Goal: Task Accomplishment & Management: Complete application form

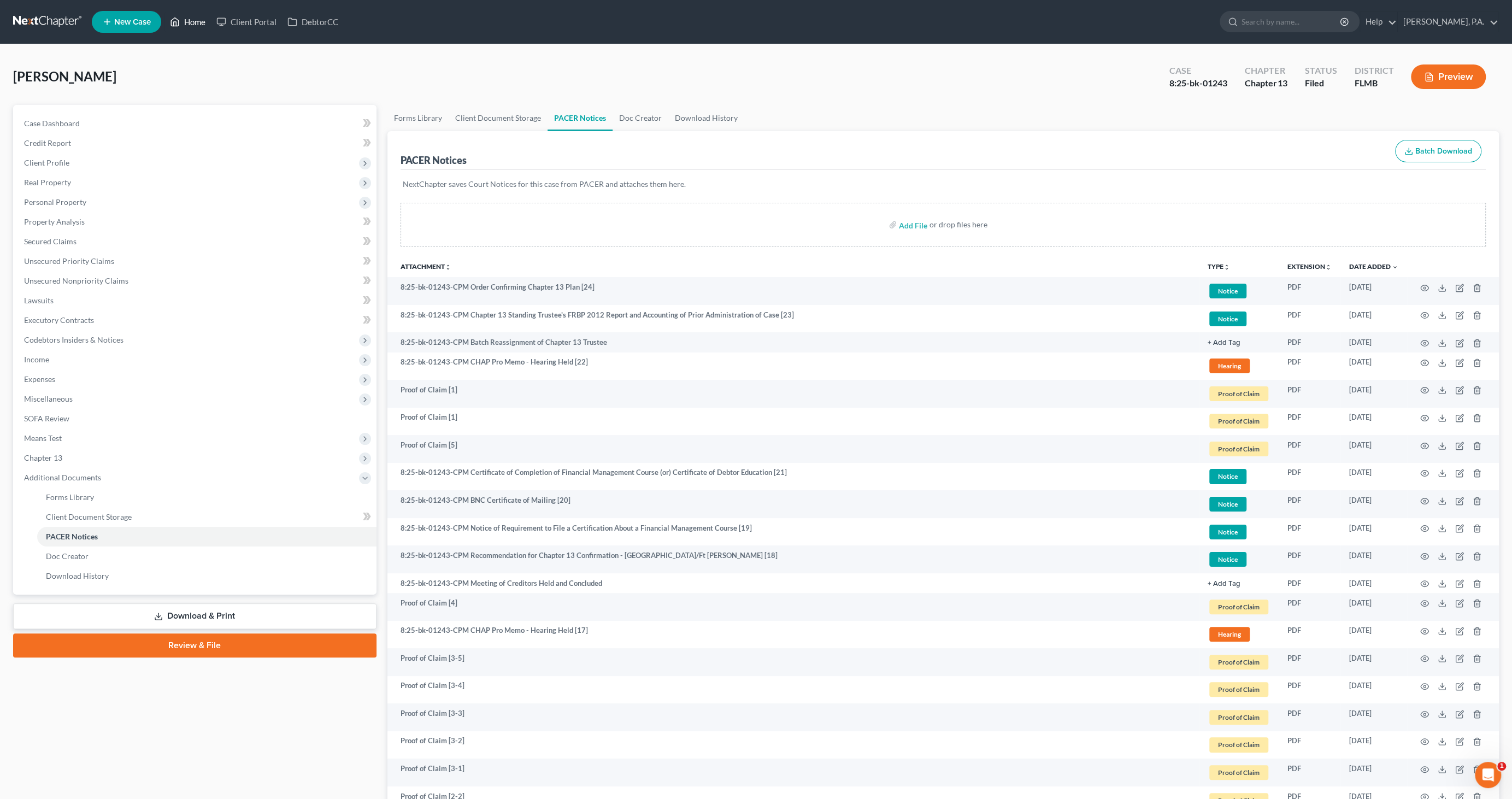
click at [189, 24] on link "Home" at bounding box center [188, 21] width 46 height 19
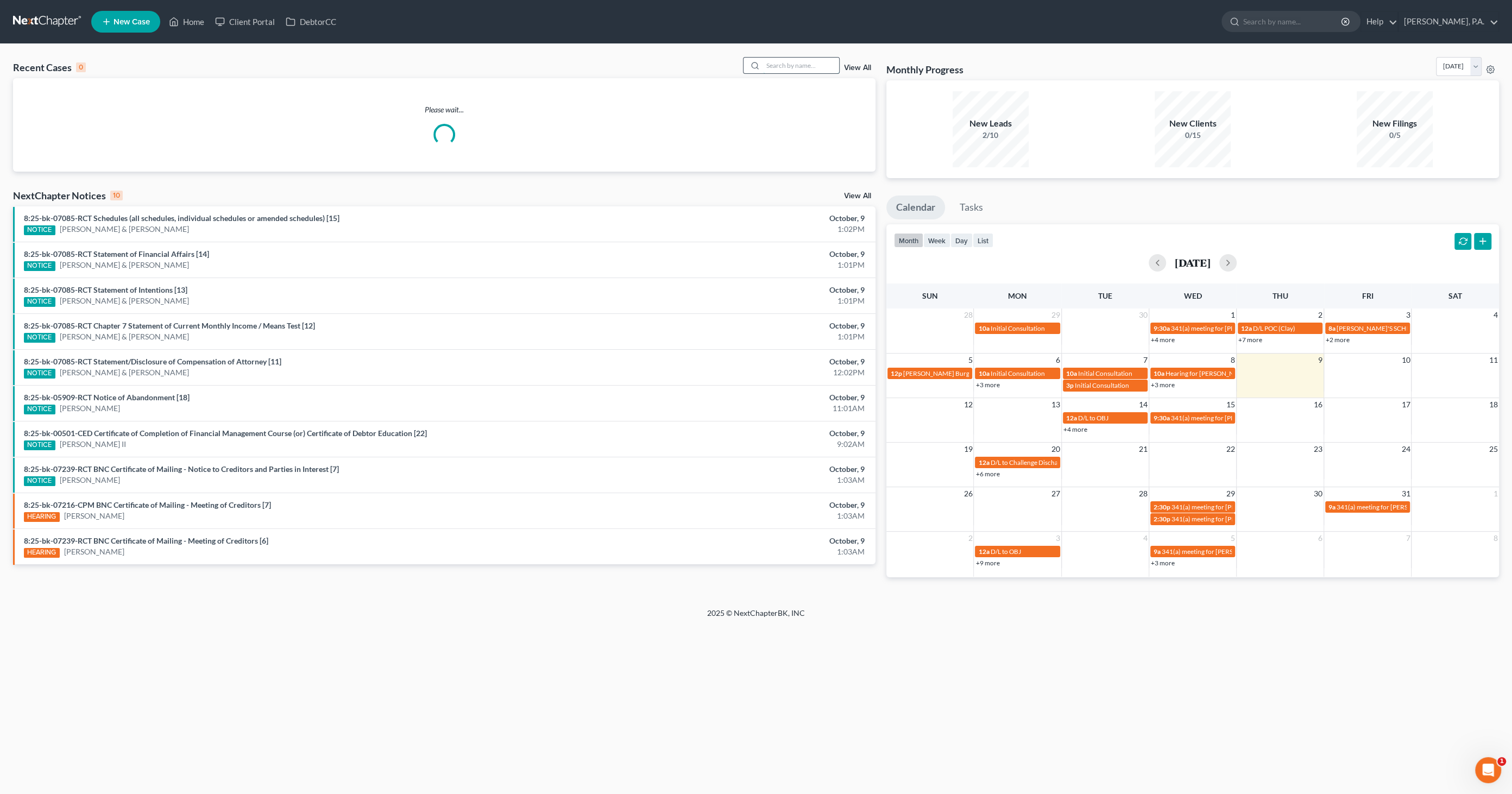
click at [792, 66] on input "search" at bounding box center [801, 65] width 76 height 16
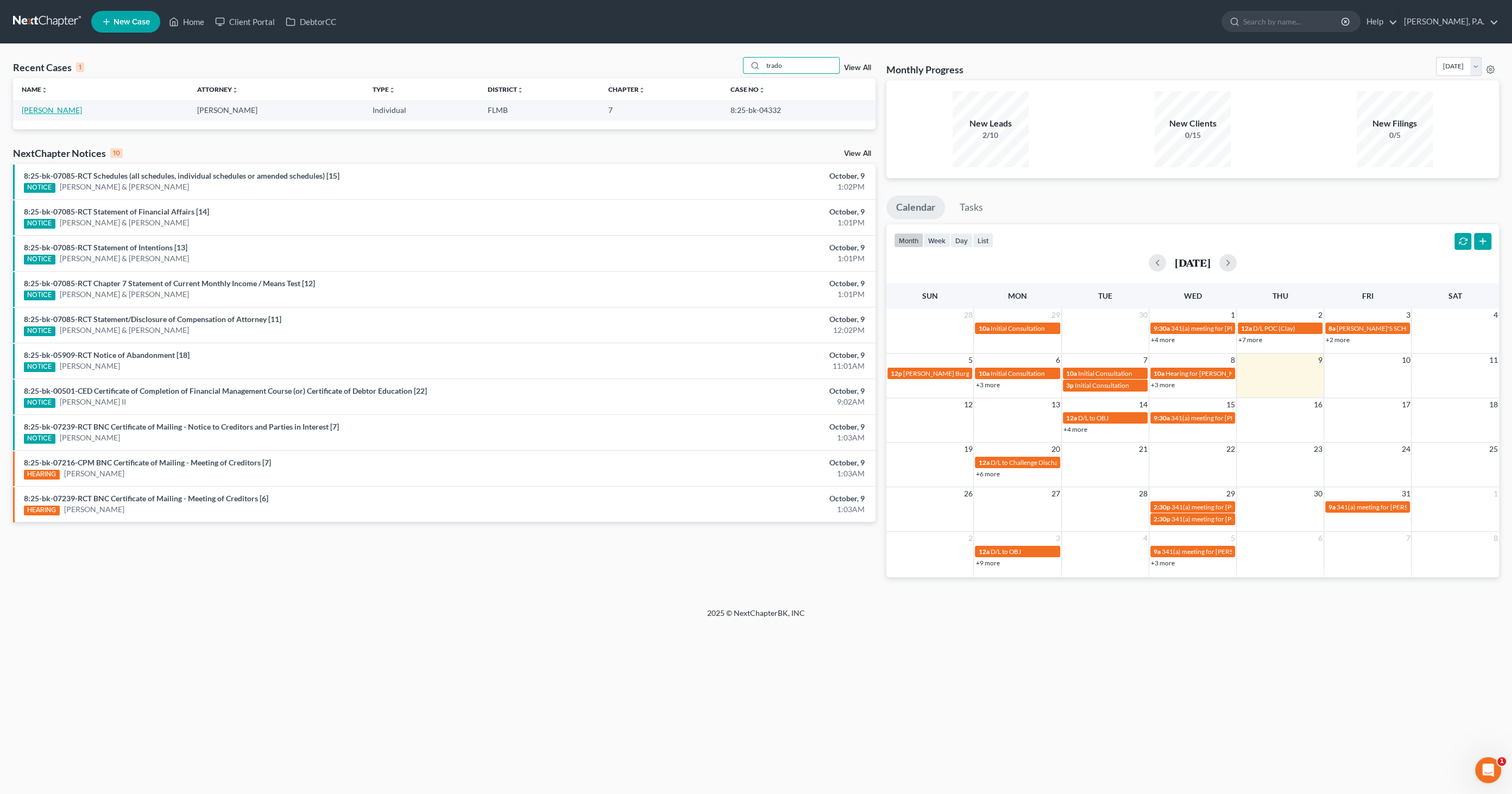
type input "trado"
click at [44, 111] on link "[PERSON_NAME]" at bounding box center [52, 110] width 60 height 9
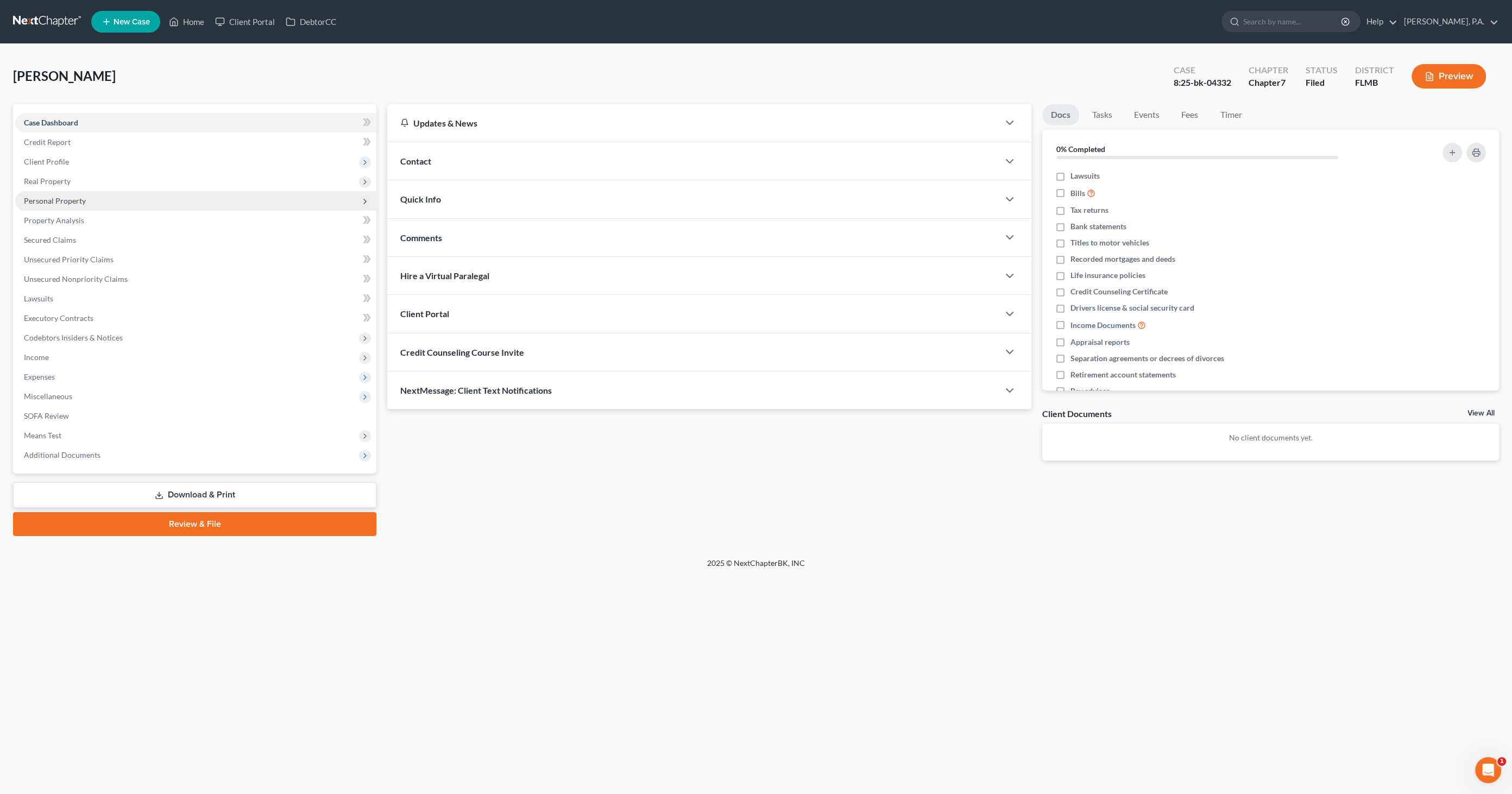
click at [55, 197] on span "Personal Property" at bounding box center [54, 200] width 62 height 9
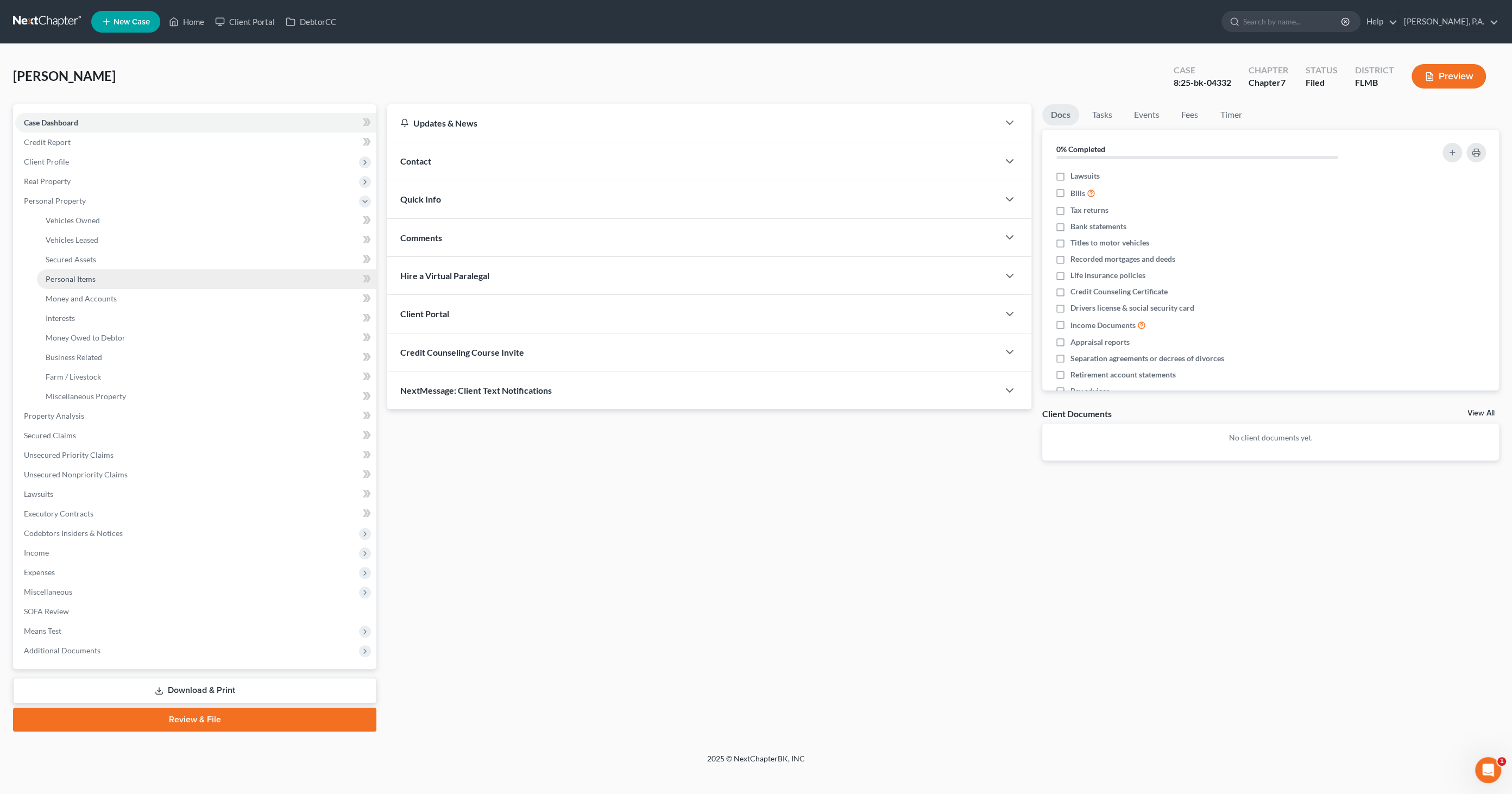
click at [66, 276] on span "Personal Items" at bounding box center [70, 279] width 50 height 9
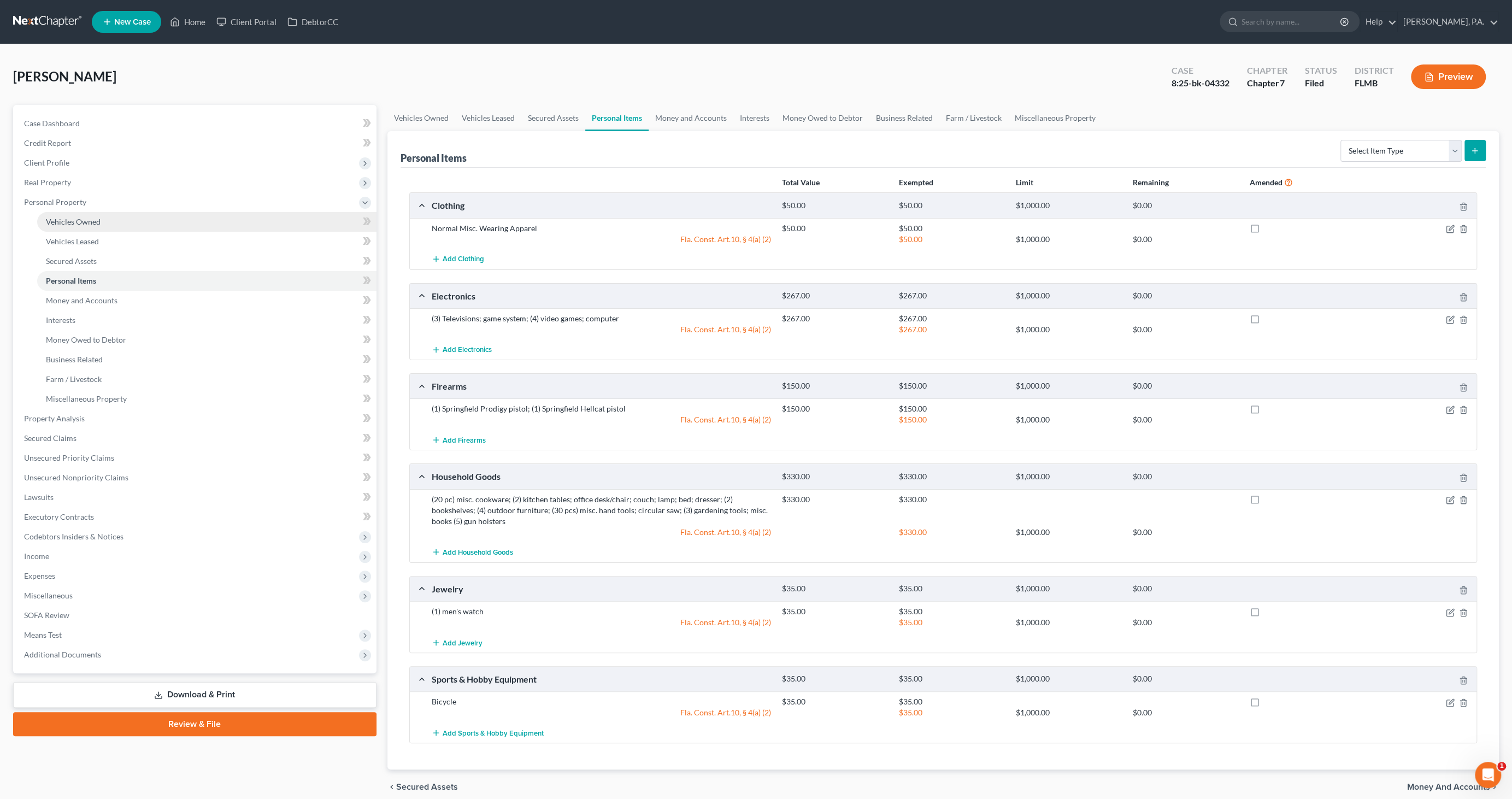
click at [87, 224] on span "Vehicles Owned" at bounding box center [73, 221] width 54 height 9
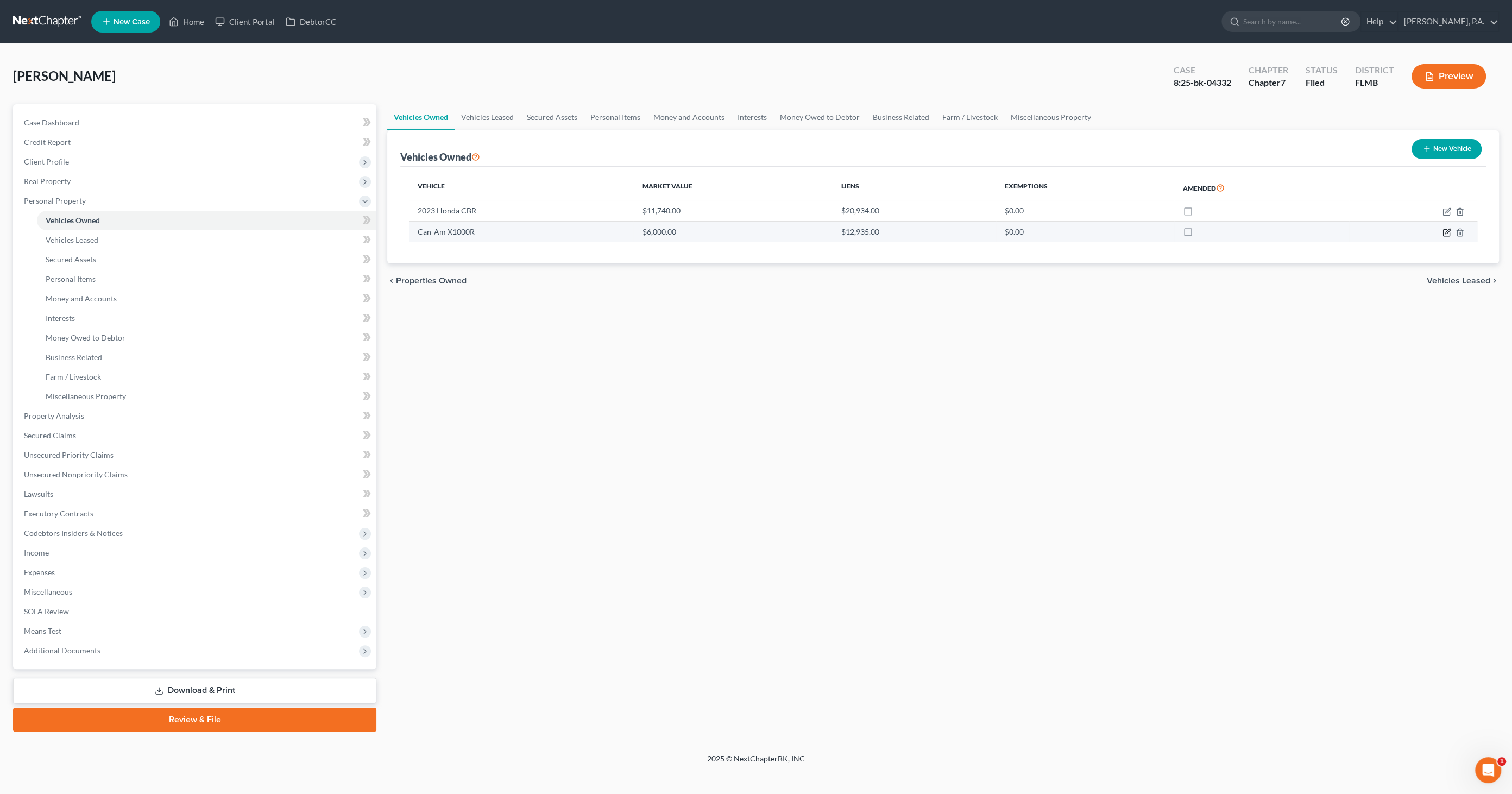
click at [1446, 232] on icon "button" at bounding box center [1448, 231] width 5 height 5
select select "6"
select select "0"
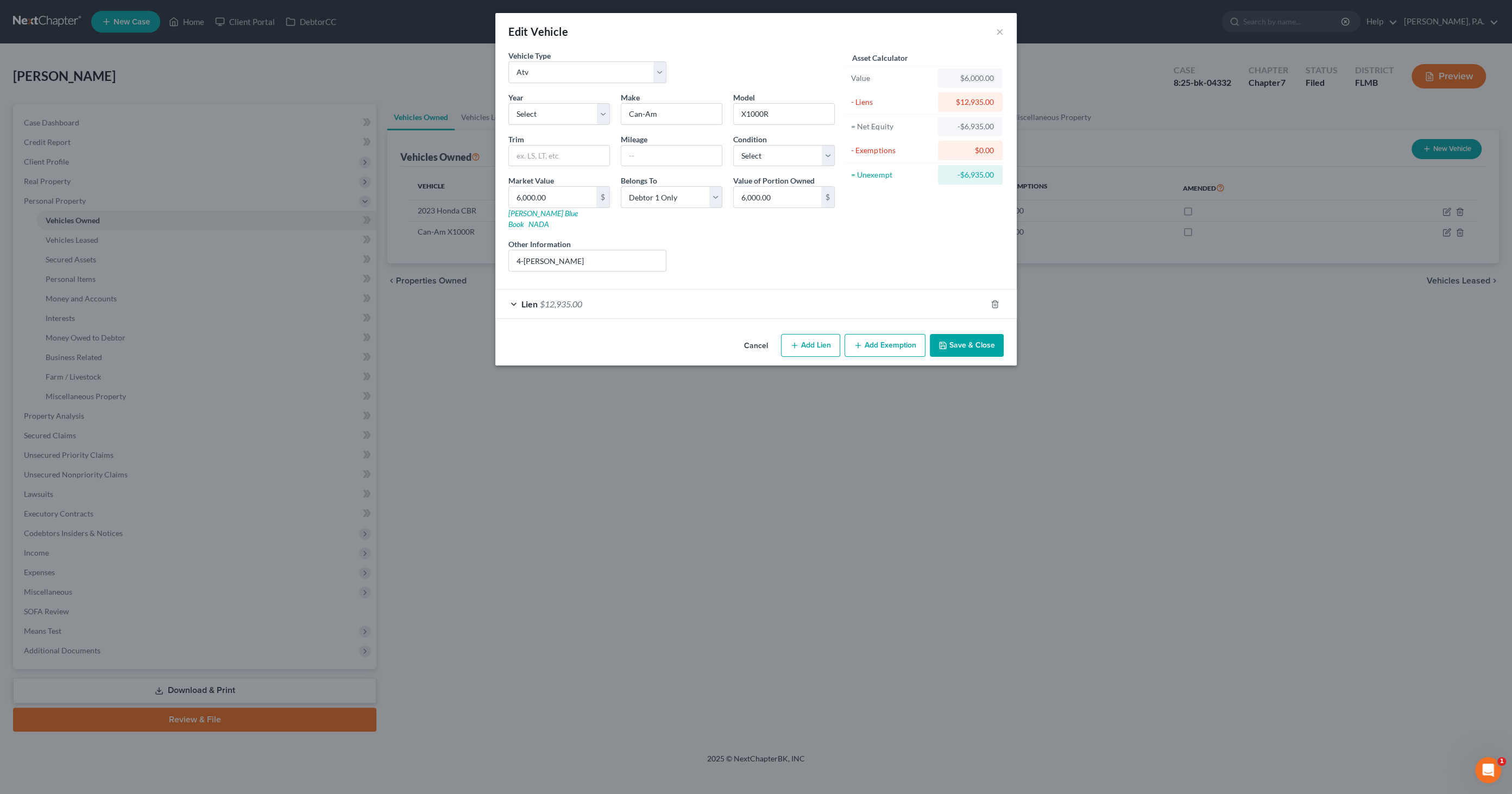
click at [758, 335] on button "Cancel" at bounding box center [756, 345] width 41 height 22
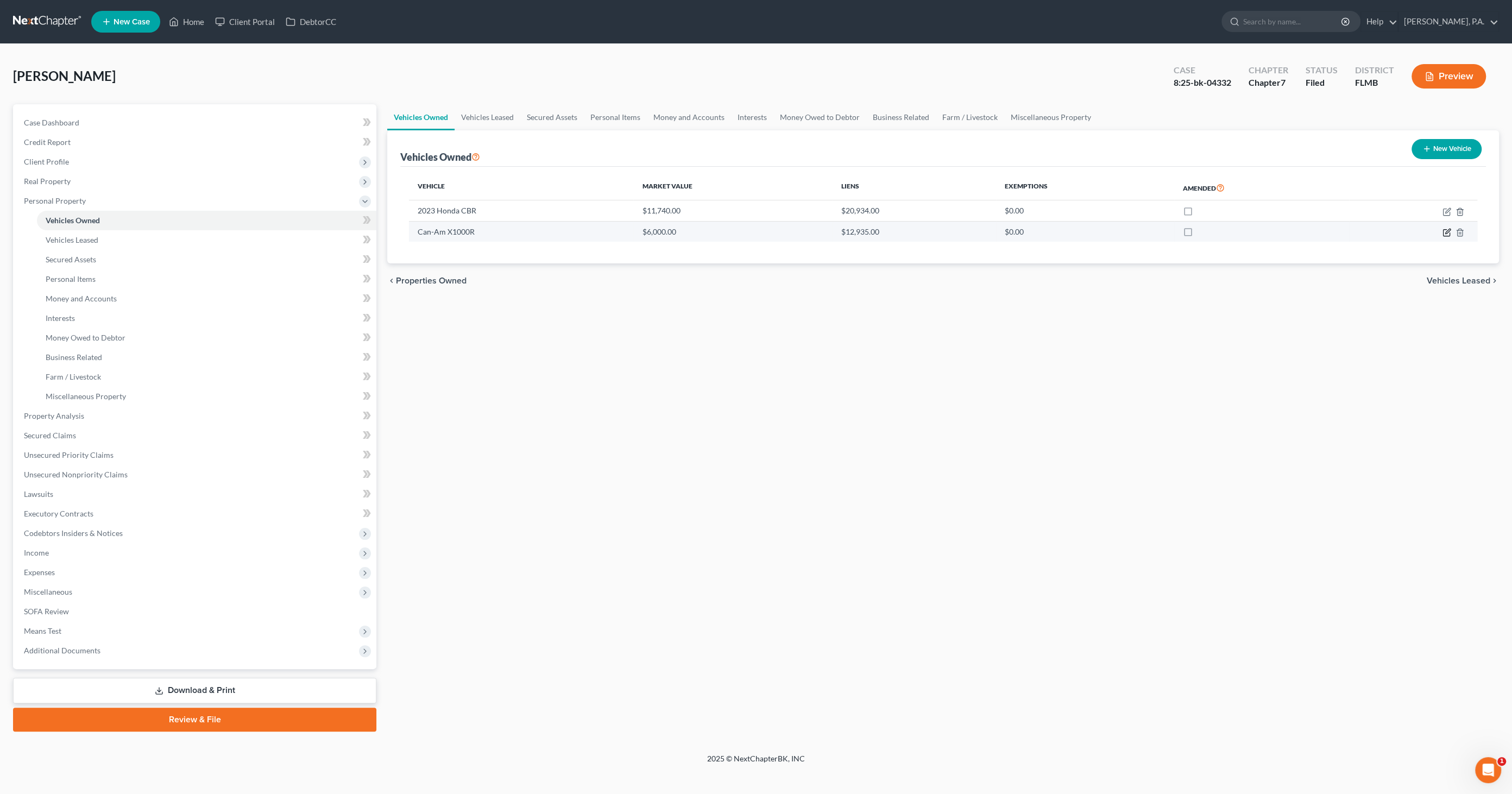
click at [1444, 230] on icon "button" at bounding box center [1447, 233] width 9 height 9
select select "6"
select select "0"
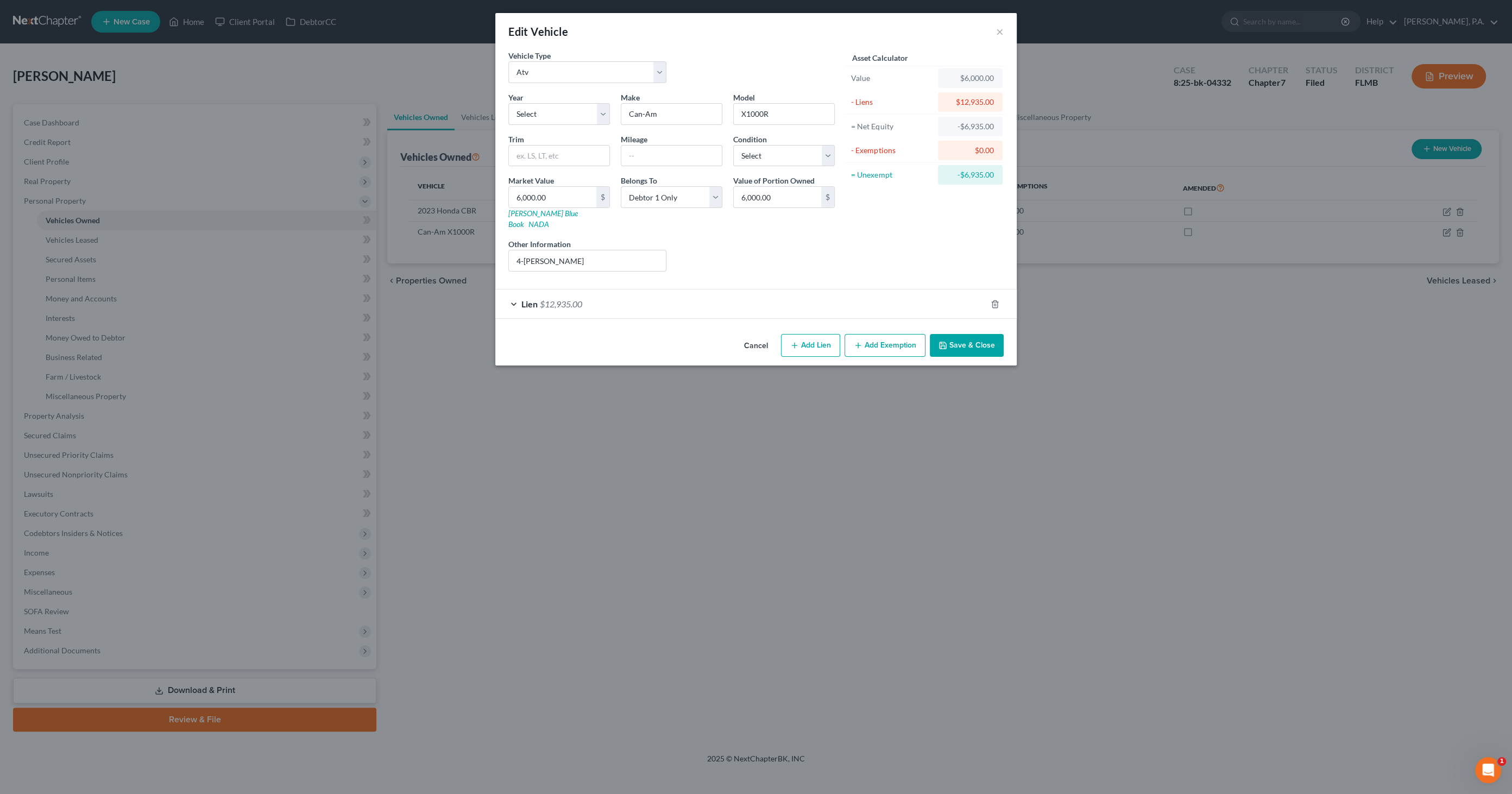
click at [749, 335] on button "Cancel" at bounding box center [756, 345] width 41 height 22
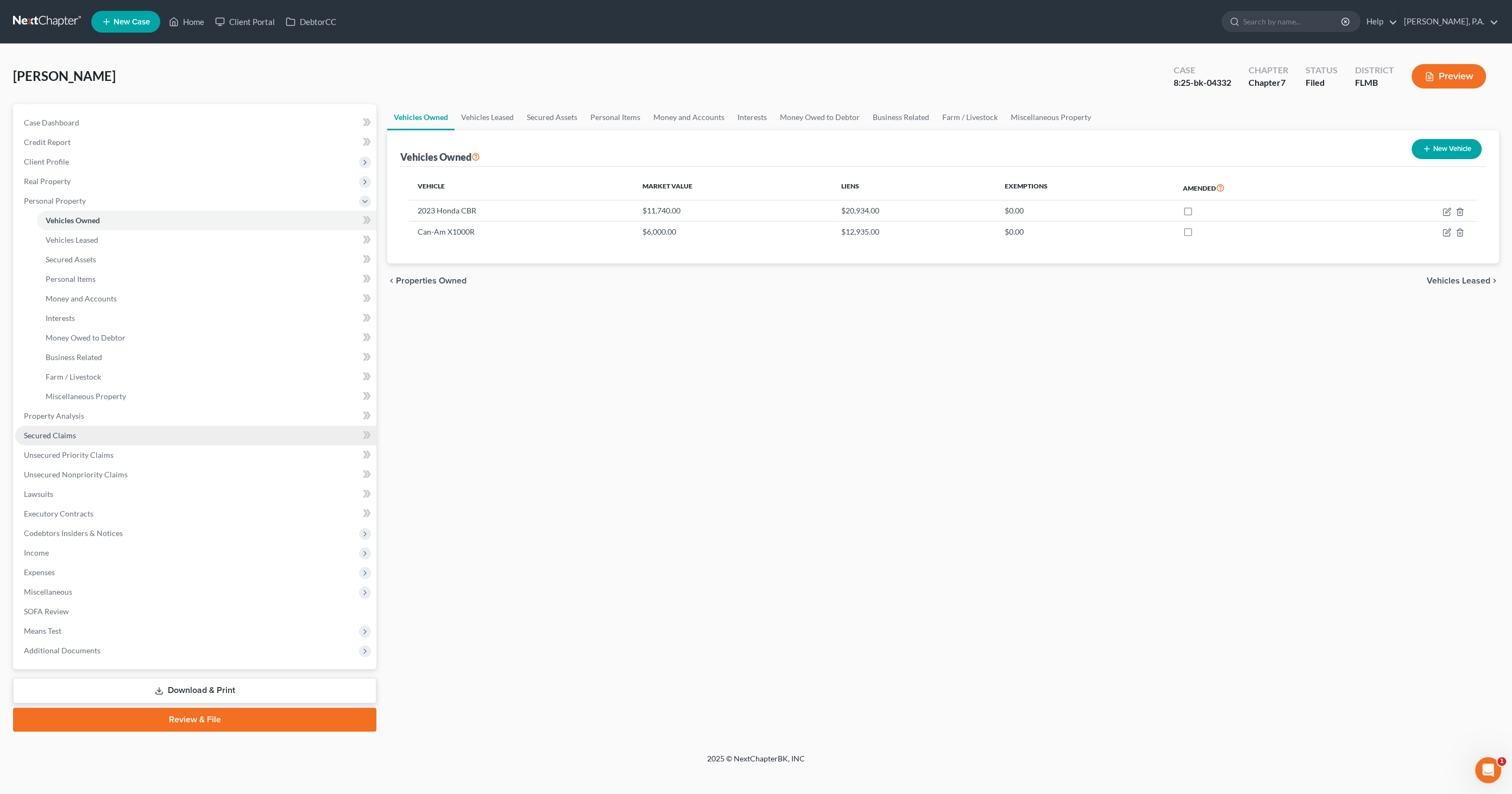
click at [70, 432] on span "Secured Claims" at bounding box center [50, 435] width 52 height 9
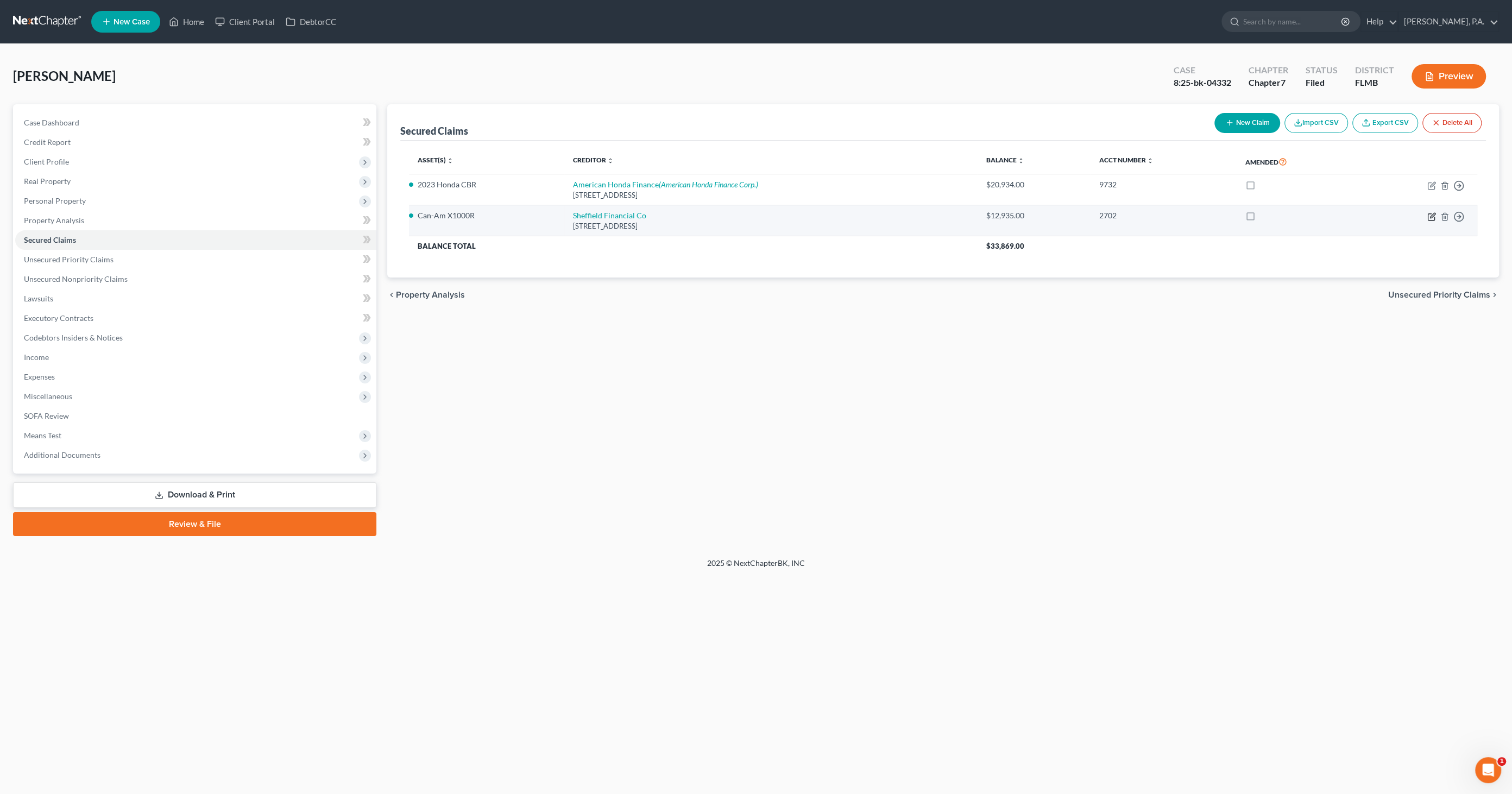
click at [1430, 215] on icon "button" at bounding box center [1432, 217] width 9 height 9
select select "28"
select select "0"
select select "3"
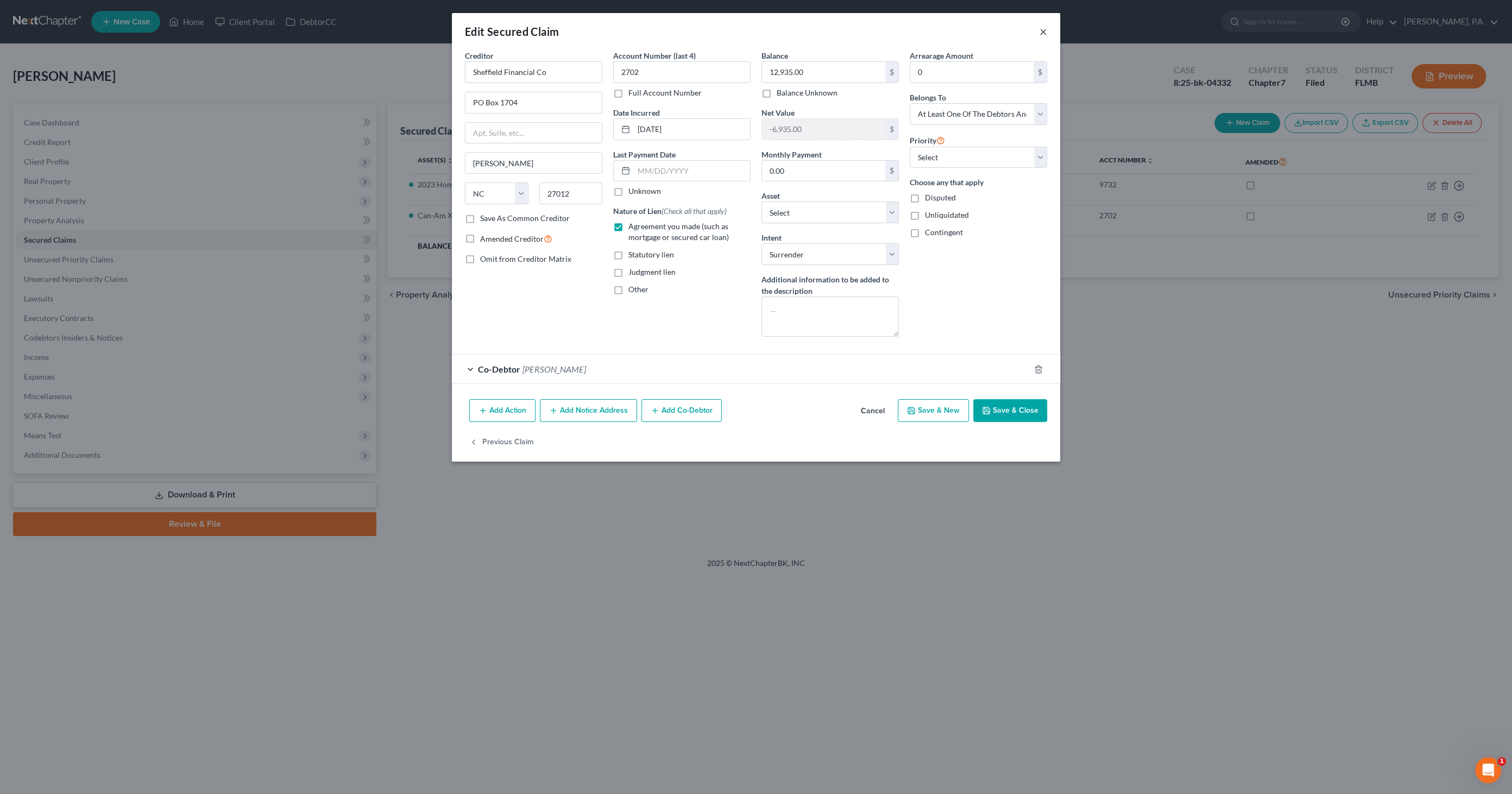
click at [1047, 33] on button "×" at bounding box center [1043, 31] width 7 height 13
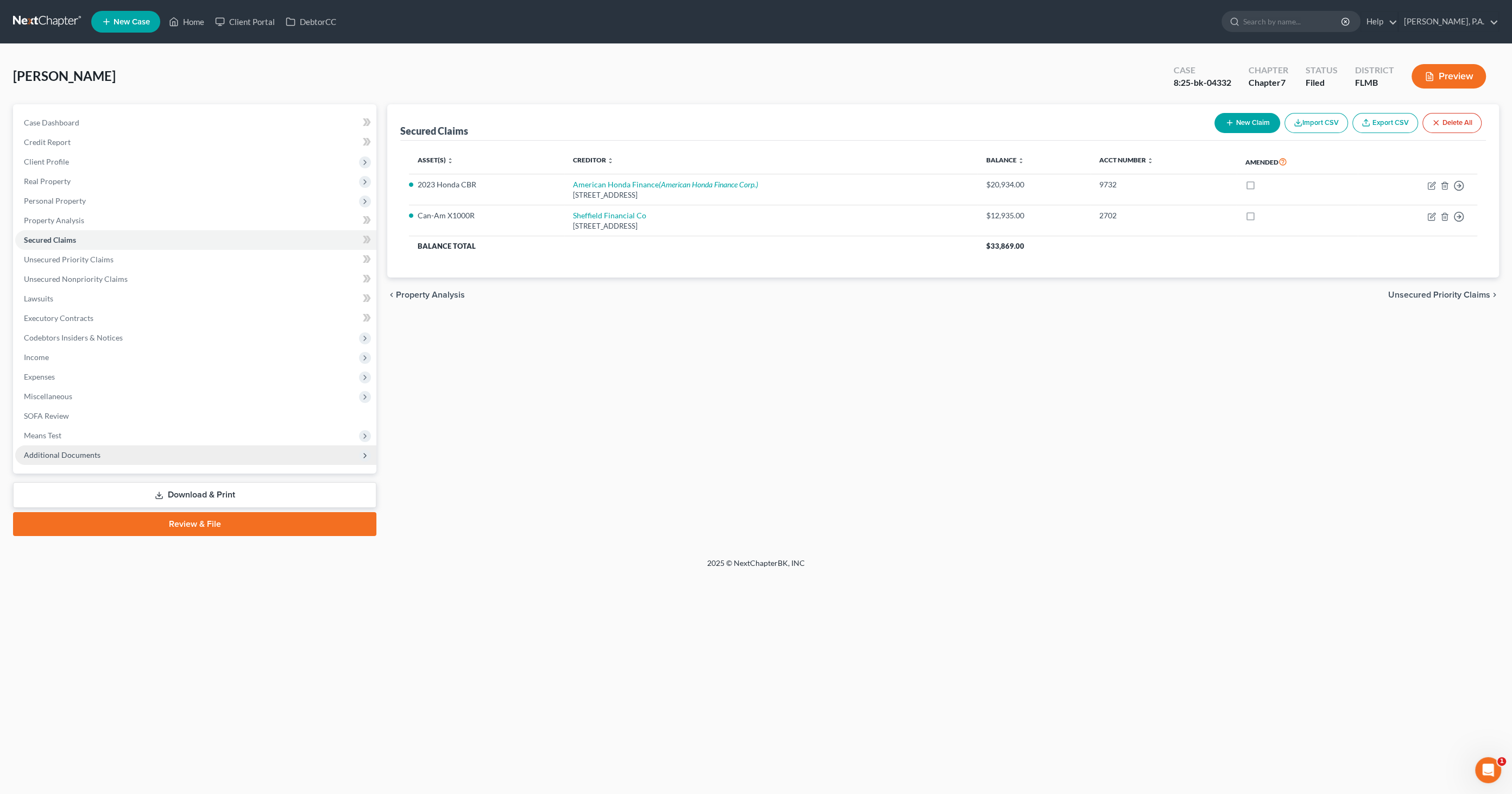
click at [84, 457] on span "Additional Documents" at bounding box center [62, 454] width 77 height 9
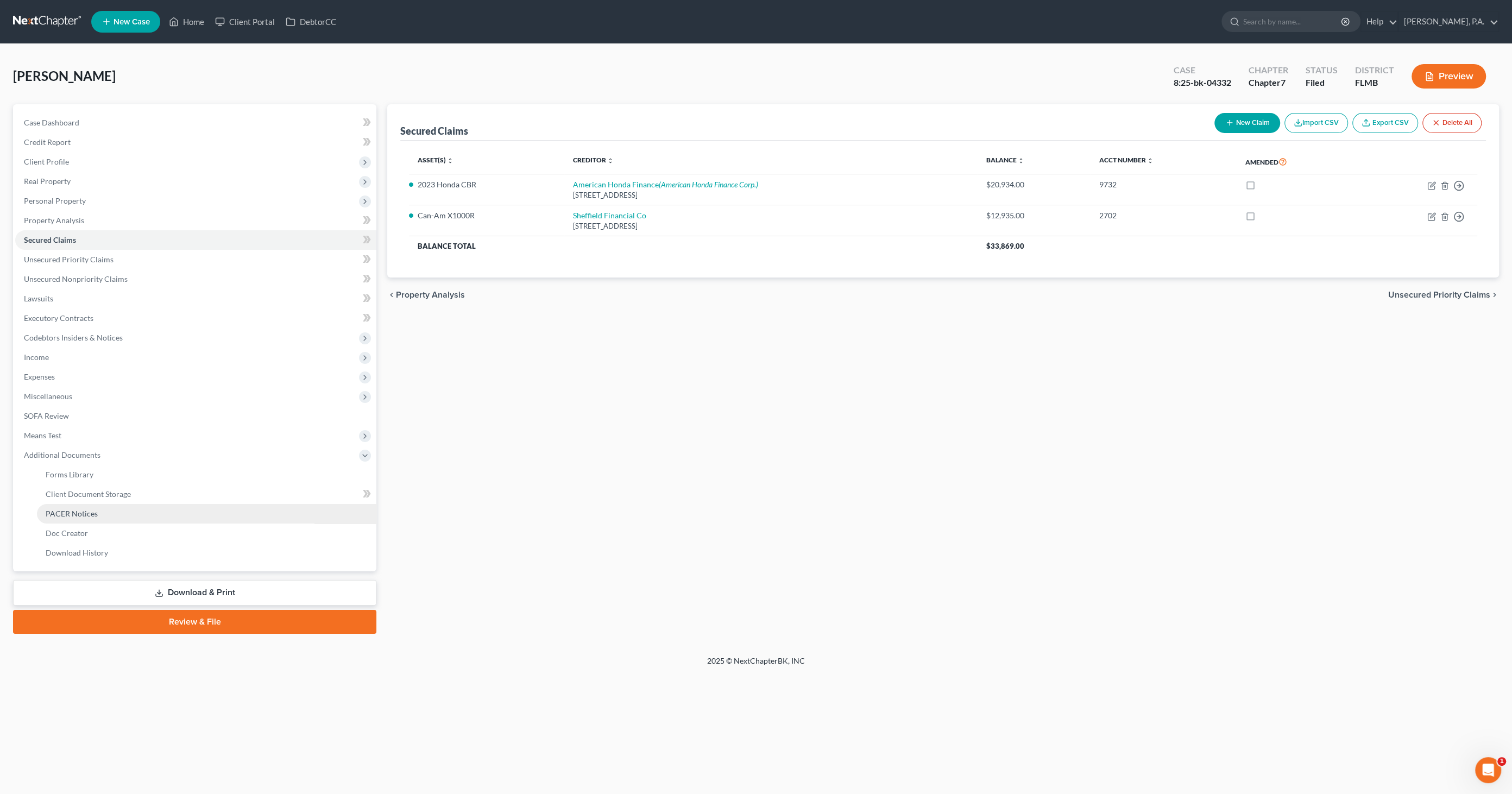
click at [81, 510] on span "PACER Notices" at bounding box center [72, 513] width 52 height 9
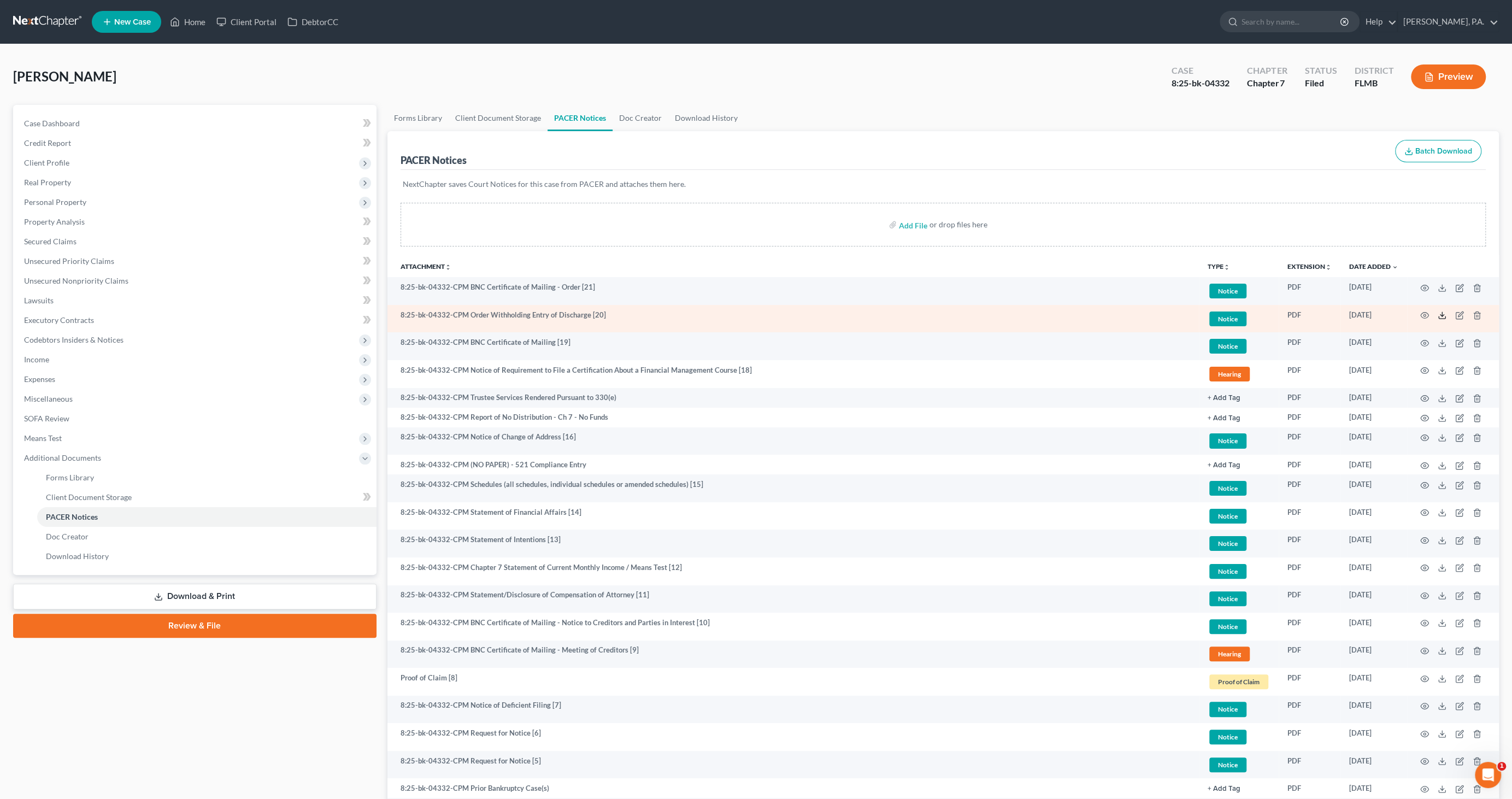
click at [1443, 315] on icon at bounding box center [1442, 316] width 9 height 9
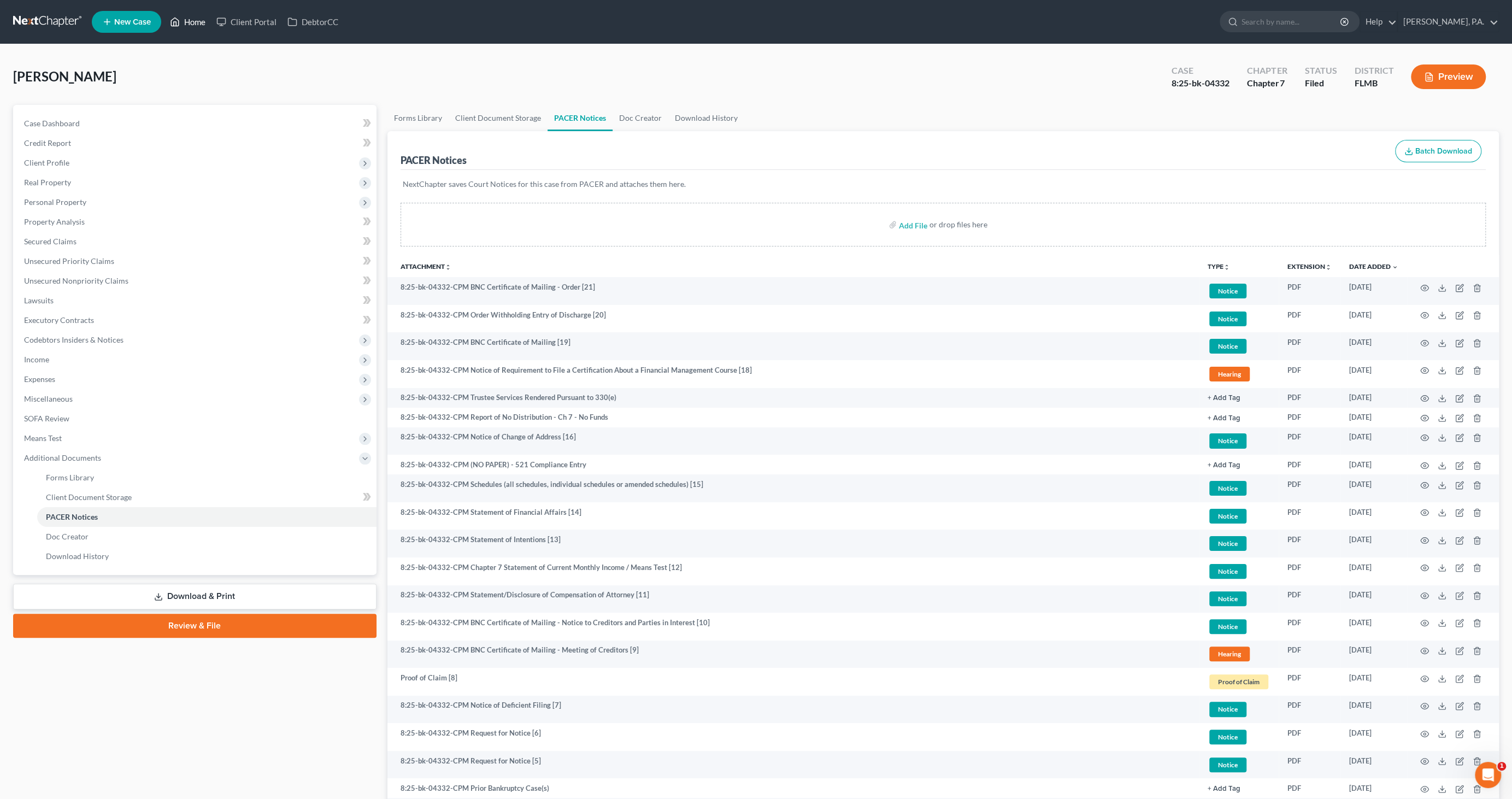
click at [200, 21] on link "Home" at bounding box center [188, 21] width 46 height 19
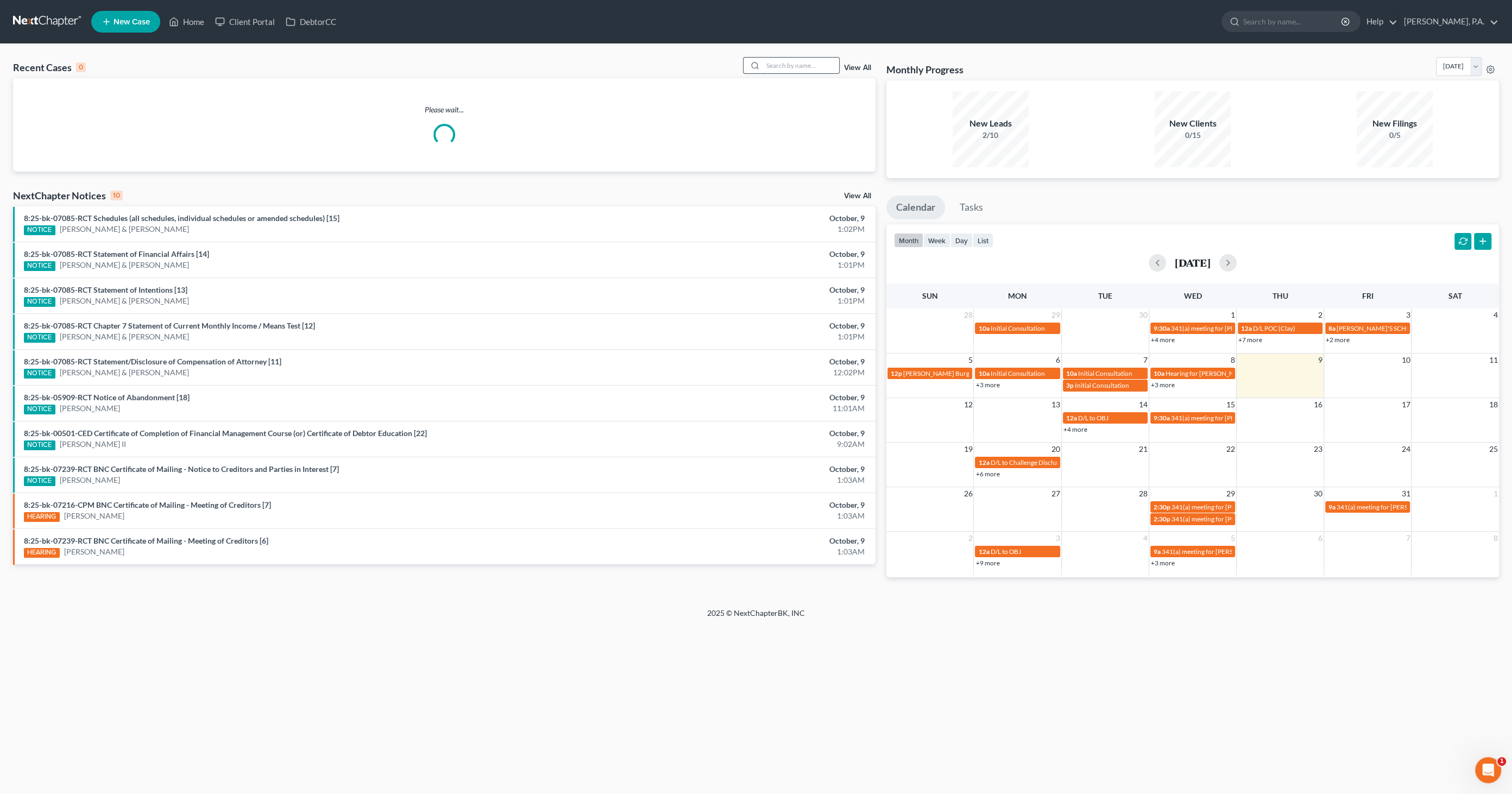
click at [802, 68] on input "search" at bounding box center [801, 65] width 76 height 16
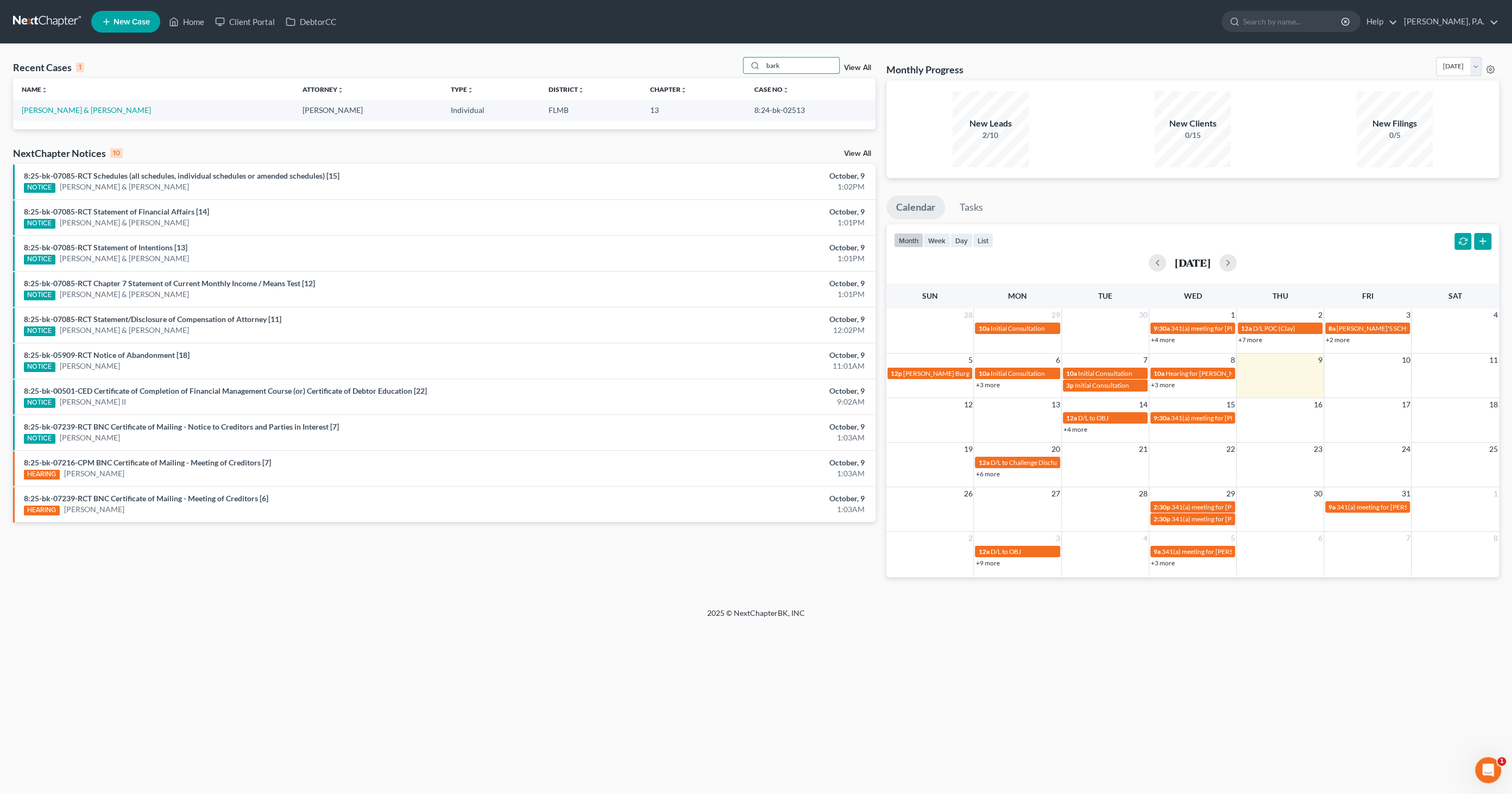
type input "bark"
drag, startPoint x: 800, startPoint y: 67, endPoint x: 736, endPoint y: 68, distance: 64.0
click at [736, 68] on div "Recent Cases 1 bark View All" at bounding box center [444, 68] width 863 height 21
click at [80, 103] on td "[PERSON_NAME] & [PERSON_NAME]" at bounding box center [153, 110] width 280 height 20
click at [82, 108] on link "[PERSON_NAME] & [PERSON_NAME]" at bounding box center [87, 110] width 129 height 9
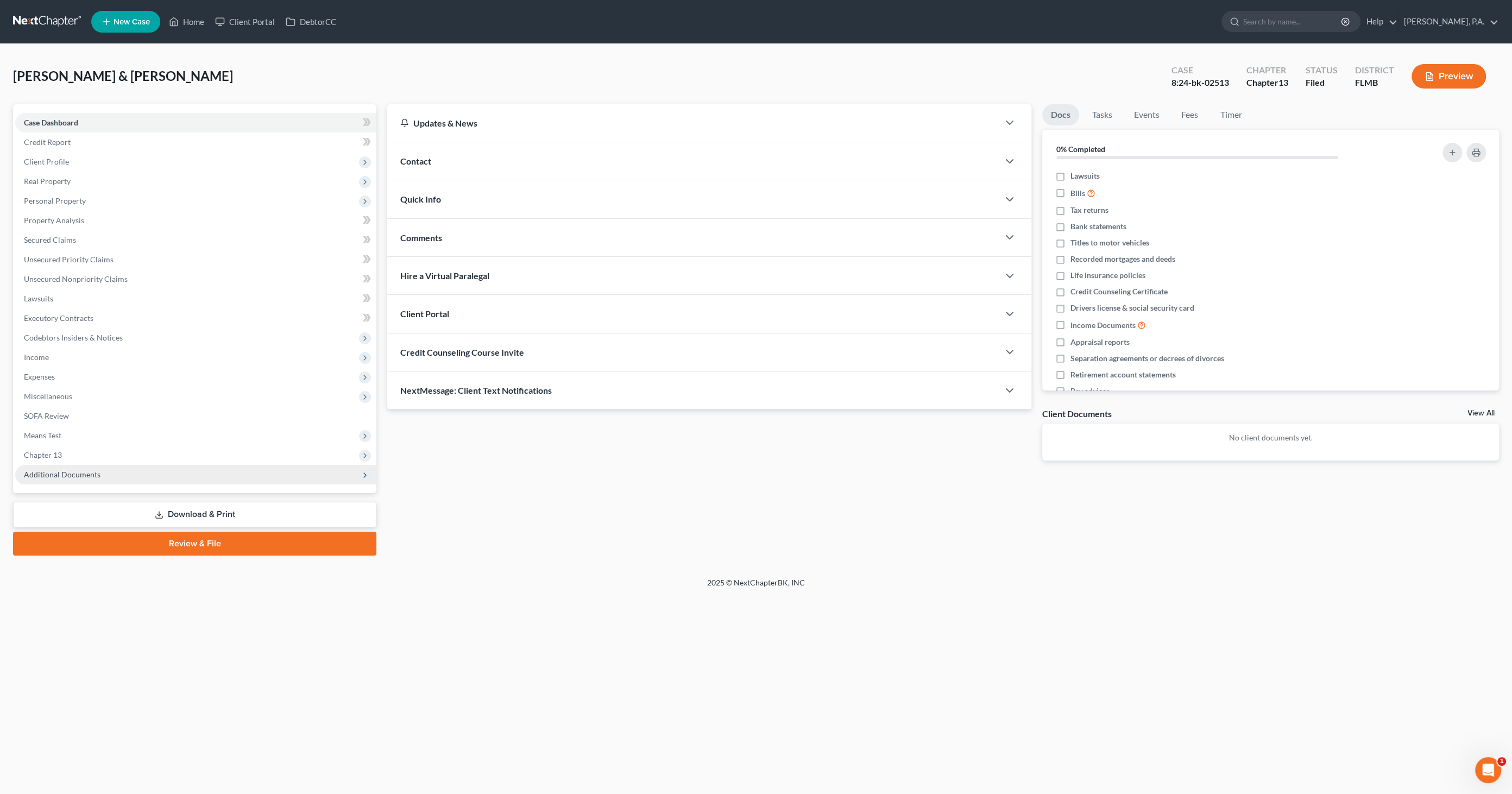
click at [73, 475] on span "Additional Documents" at bounding box center [62, 474] width 77 height 9
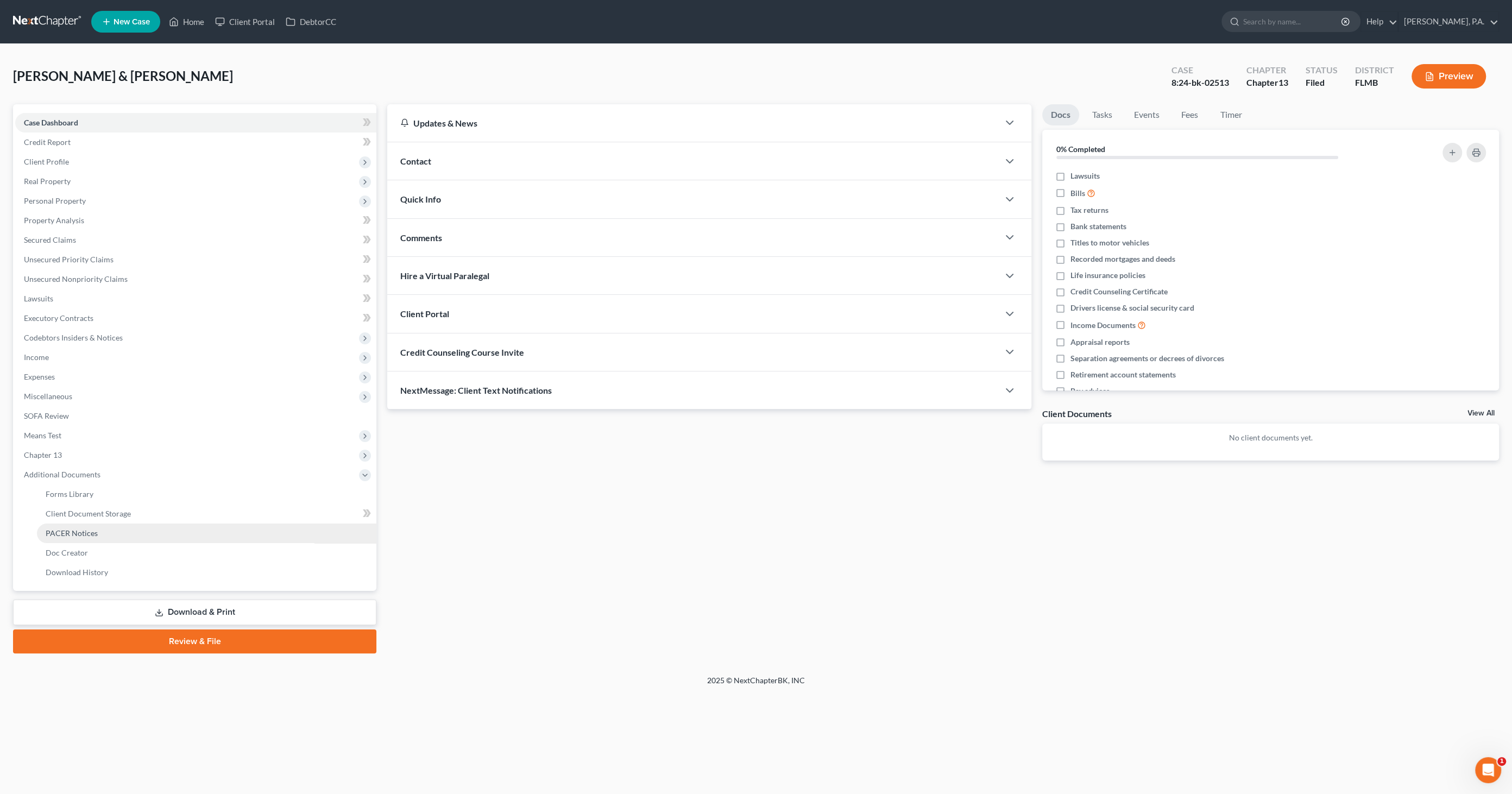
click at [100, 534] on link "PACER Notices" at bounding box center [206, 533] width 339 height 19
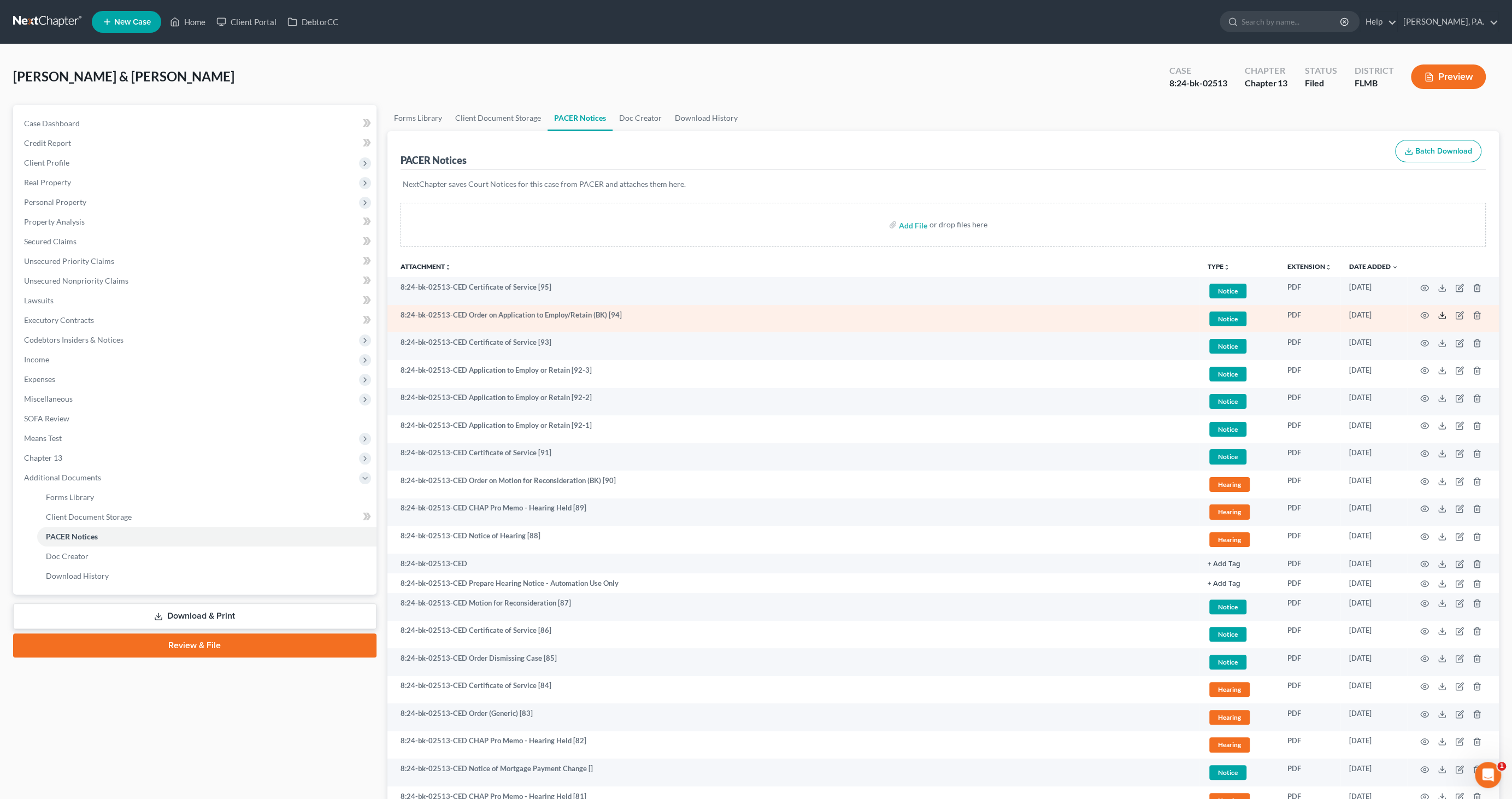
click at [1443, 311] on icon at bounding box center [1442, 316] width 9 height 9
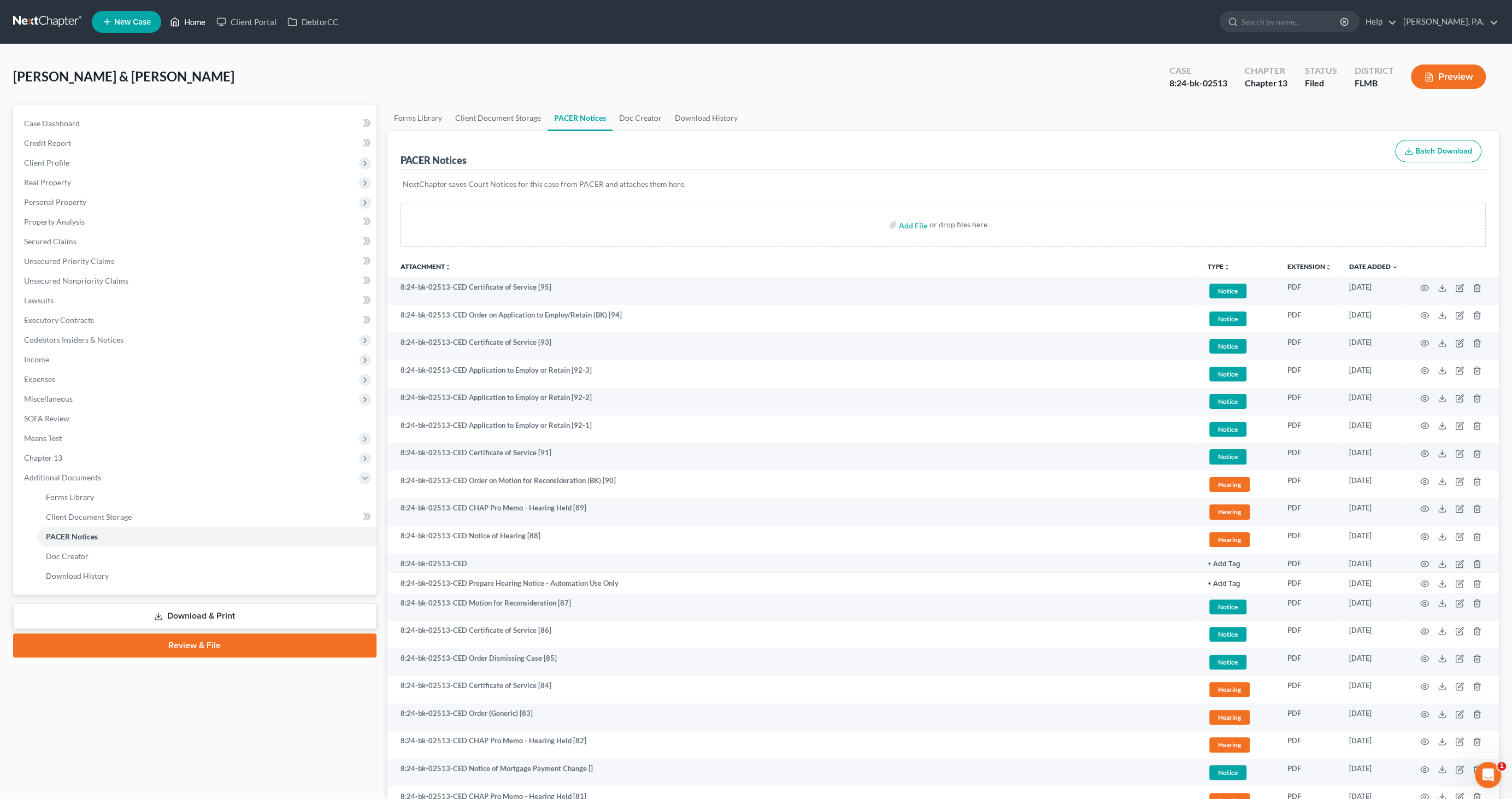
click at [195, 24] on link "Home" at bounding box center [188, 21] width 46 height 19
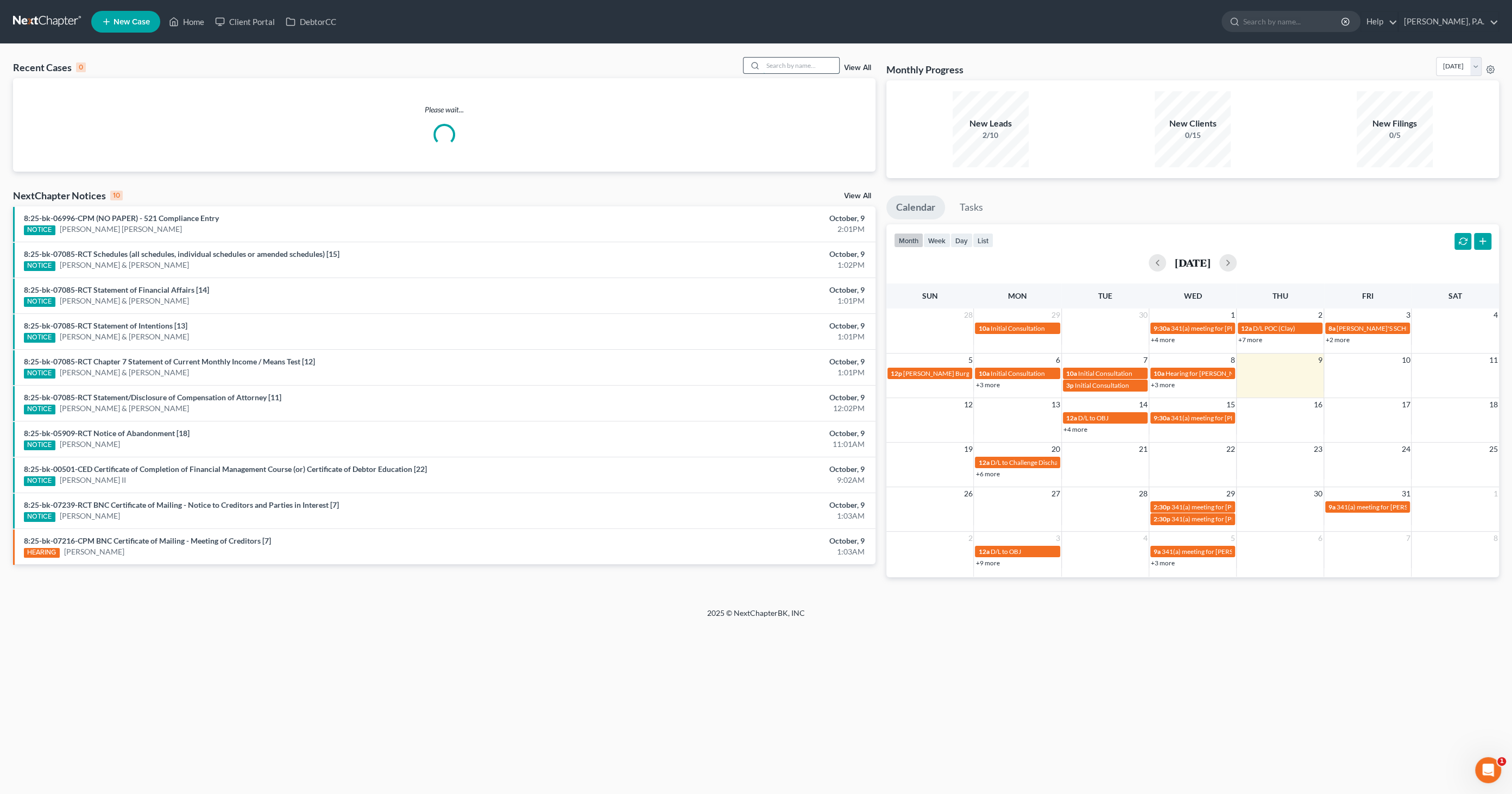
click at [819, 66] on input "search" at bounding box center [801, 65] width 76 height 16
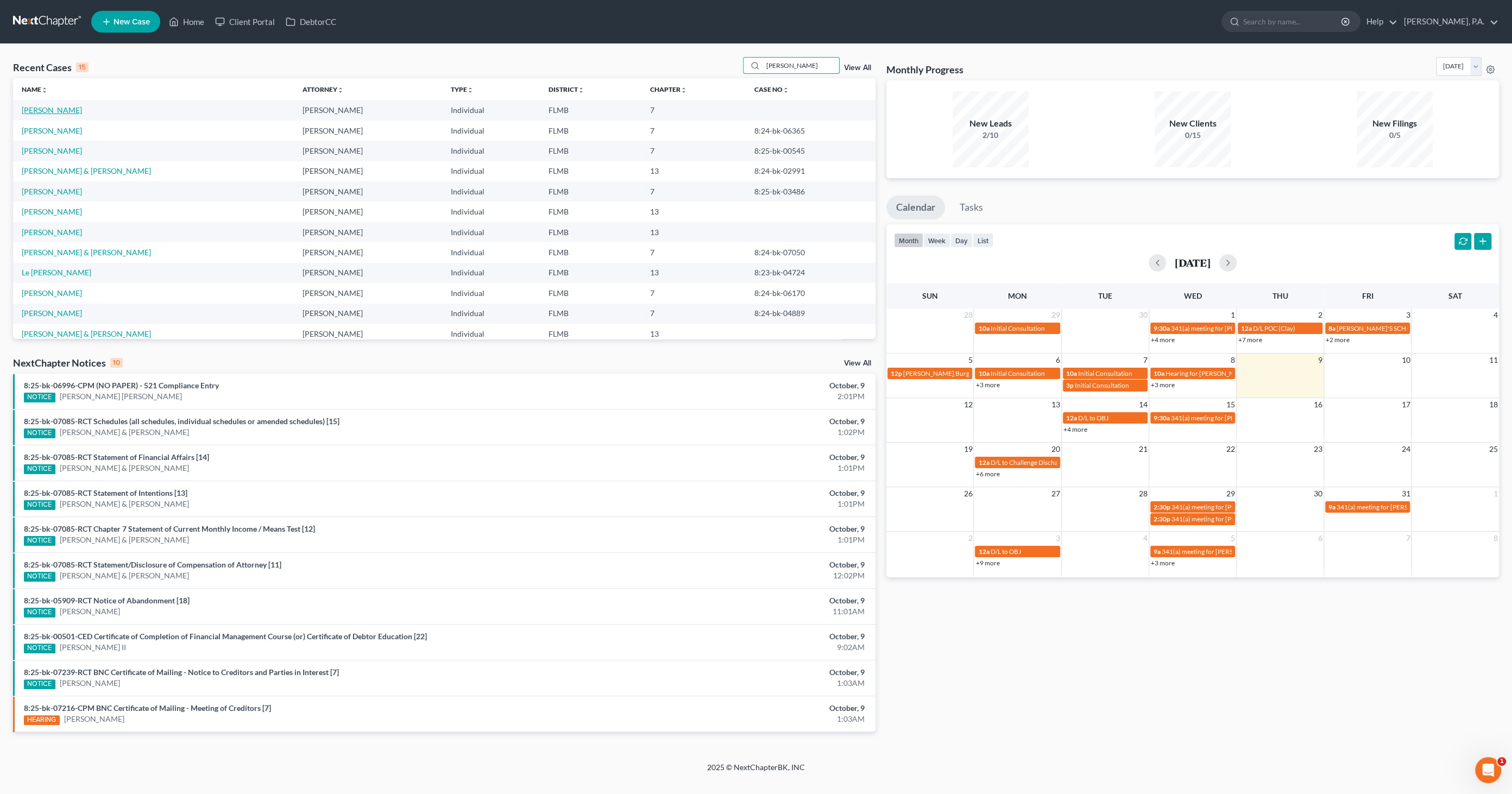
type input "[PERSON_NAME]"
click at [64, 107] on link "[PERSON_NAME]" at bounding box center [52, 110] width 60 height 9
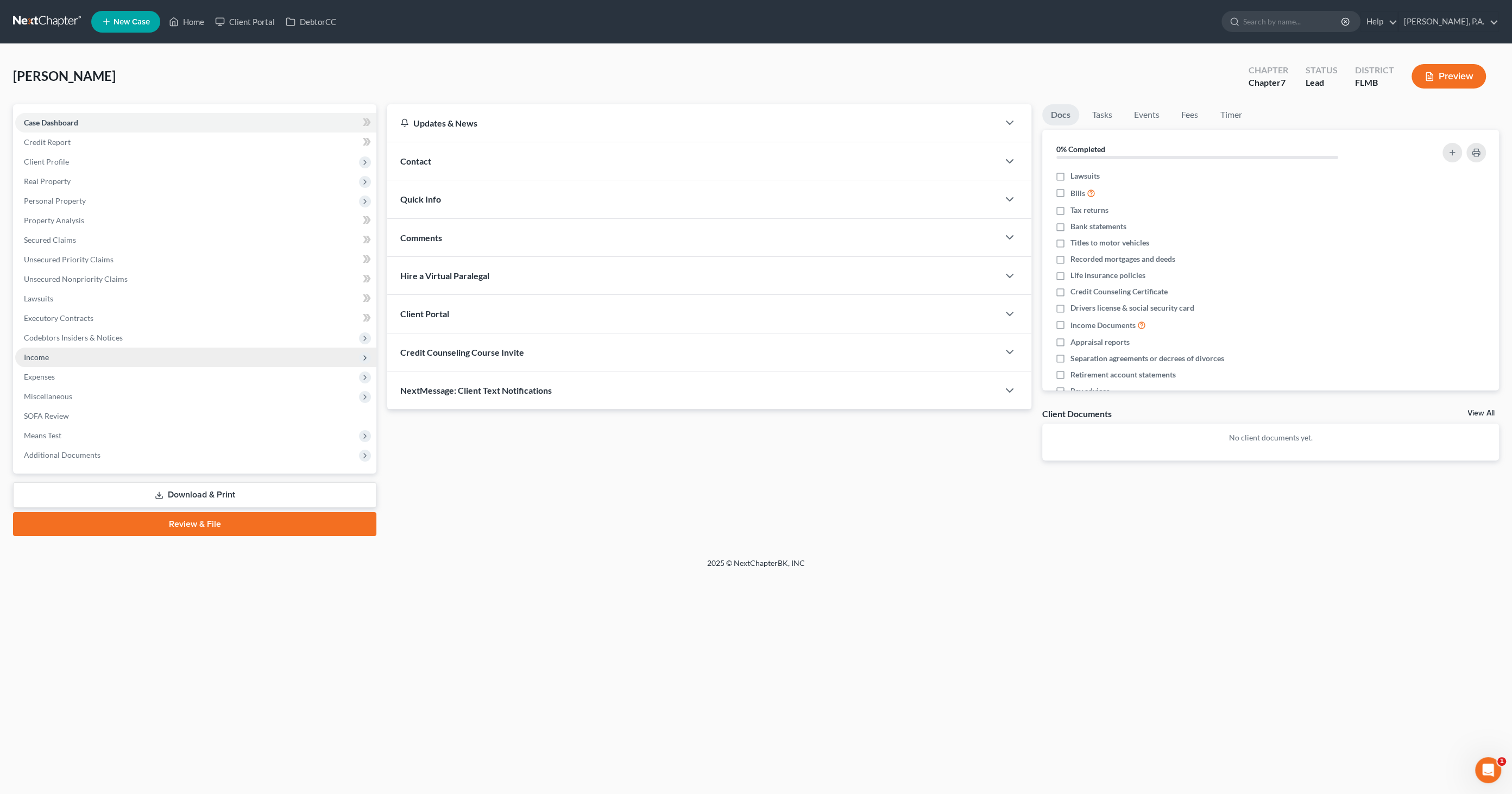
click at [55, 358] on span "Income" at bounding box center [195, 357] width 361 height 19
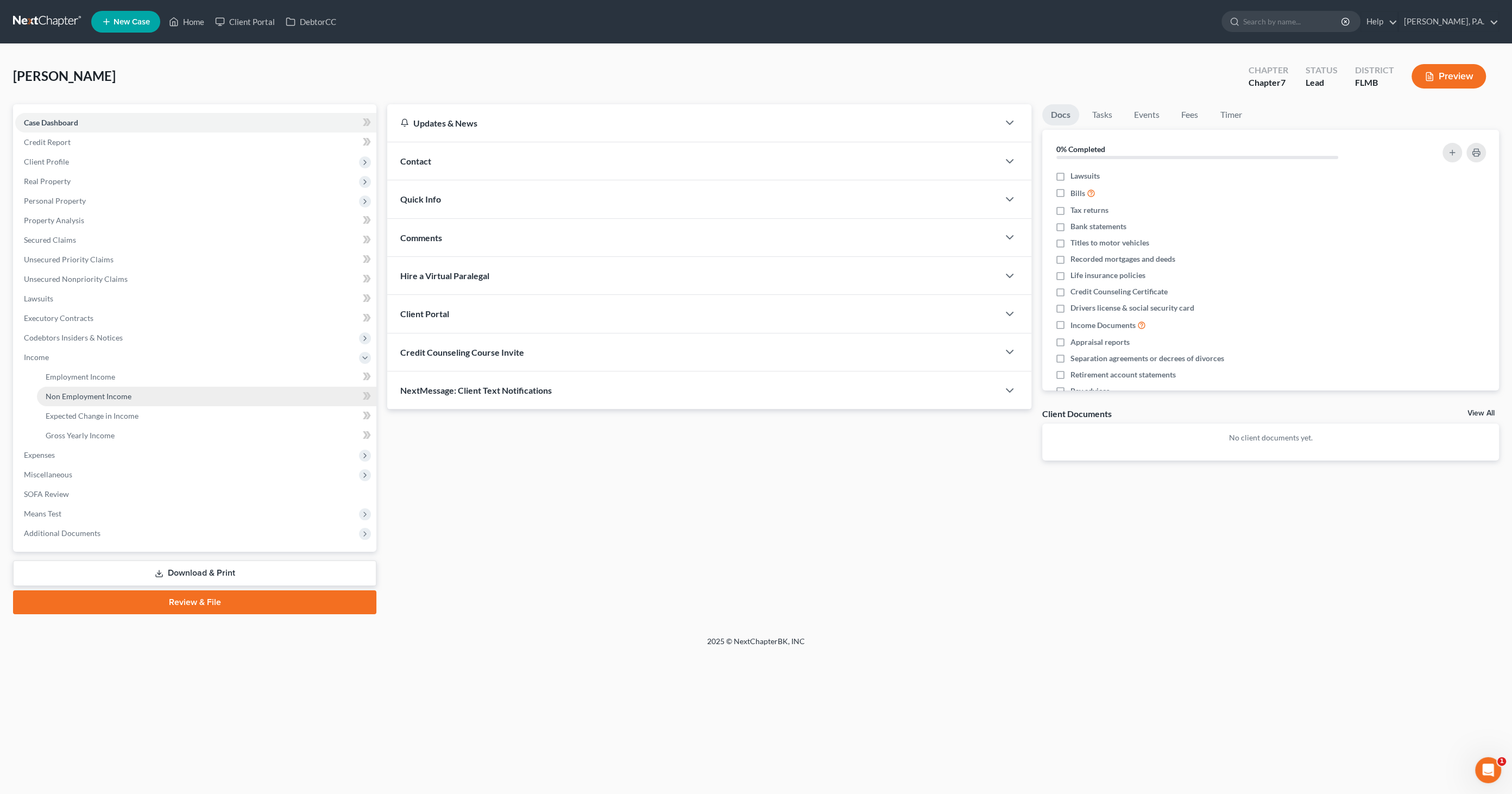
click at [95, 399] on span "Non Employment Income" at bounding box center [88, 396] width 86 height 9
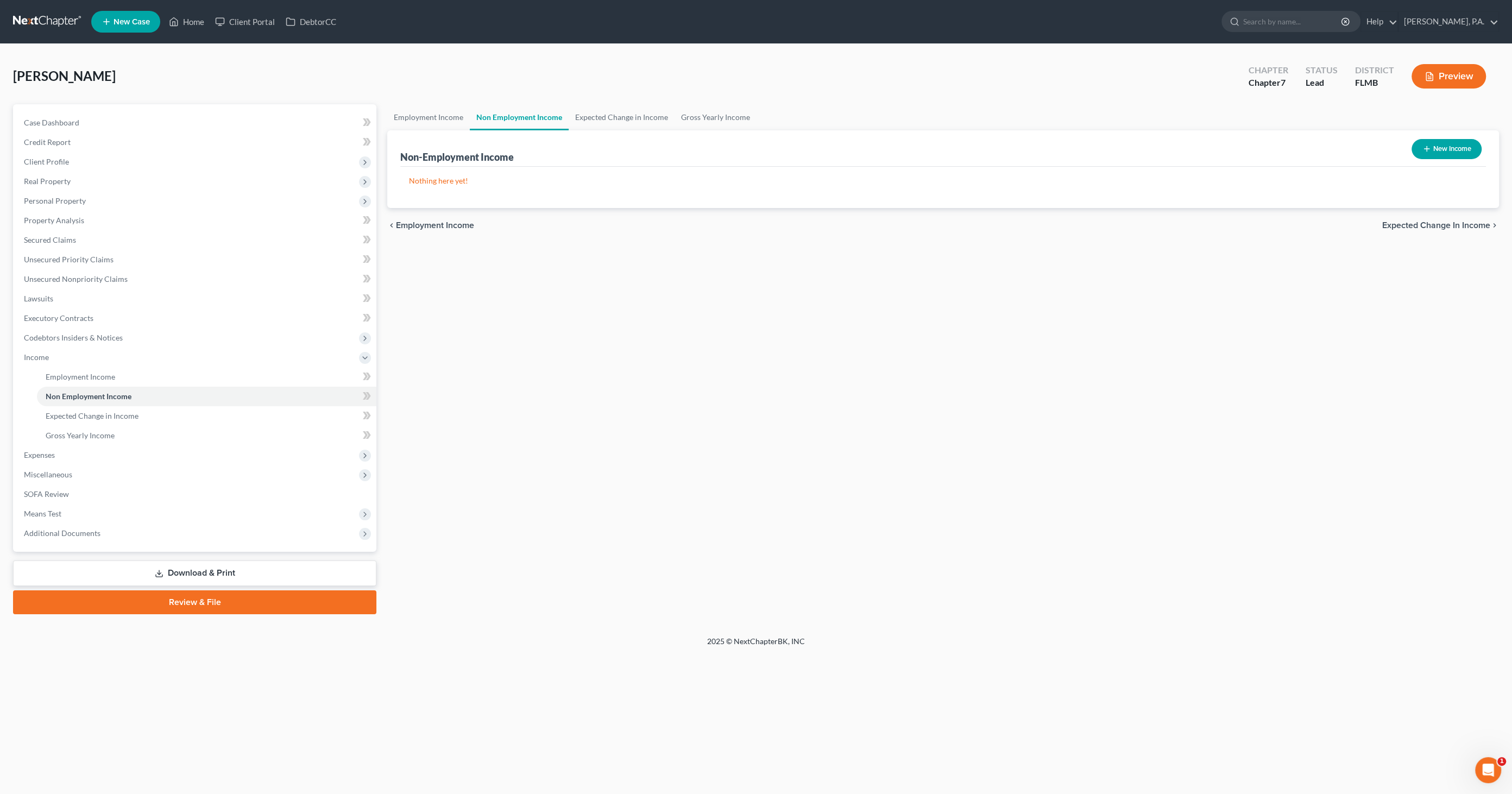
click at [1457, 150] on button "New Income" at bounding box center [1447, 149] width 70 height 20
select select "0"
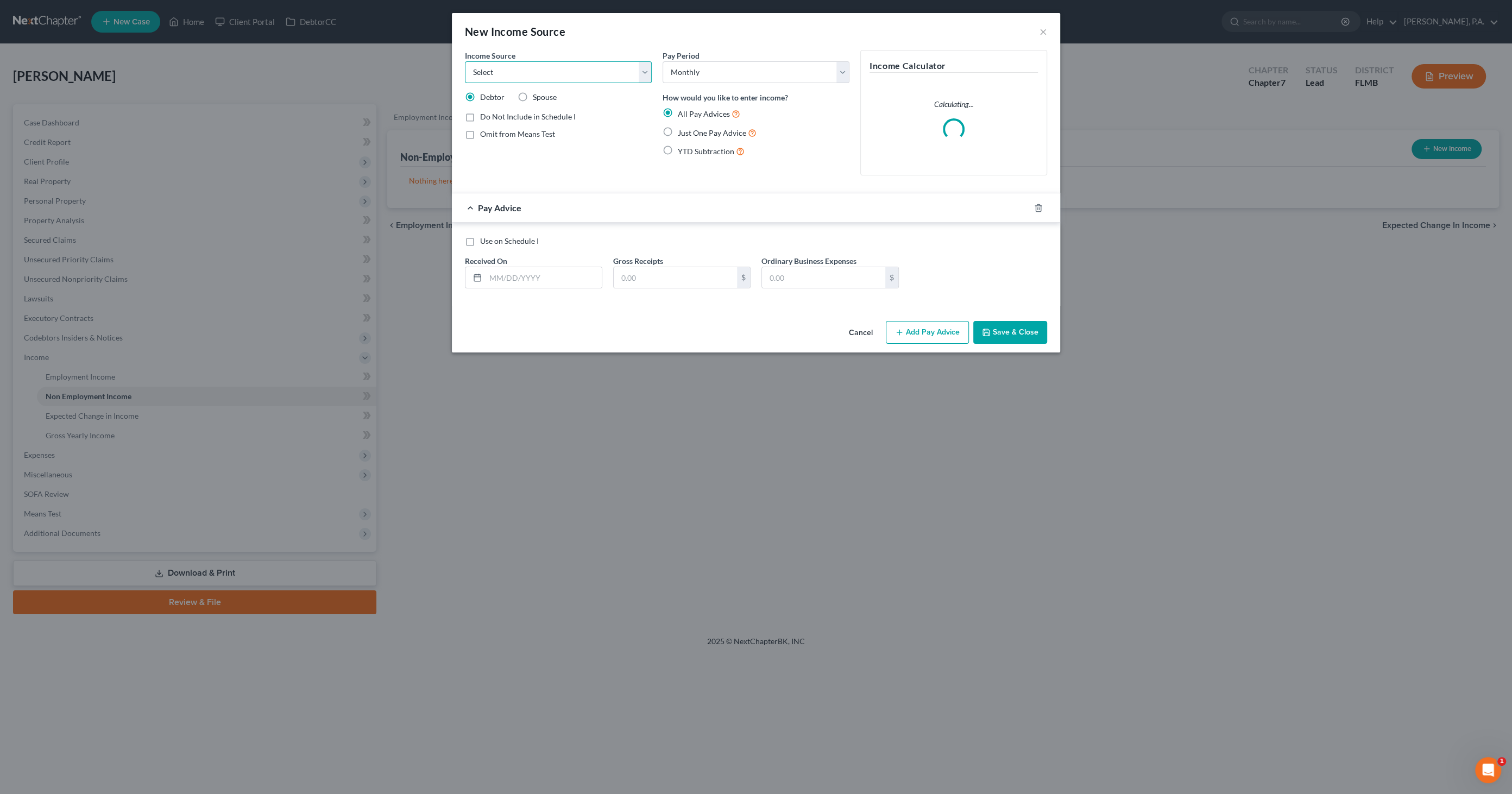
click at [525, 71] on select "Select Unemployment Disability (from employer) Pension Retirement Social Securi…" at bounding box center [558, 72] width 187 height 22
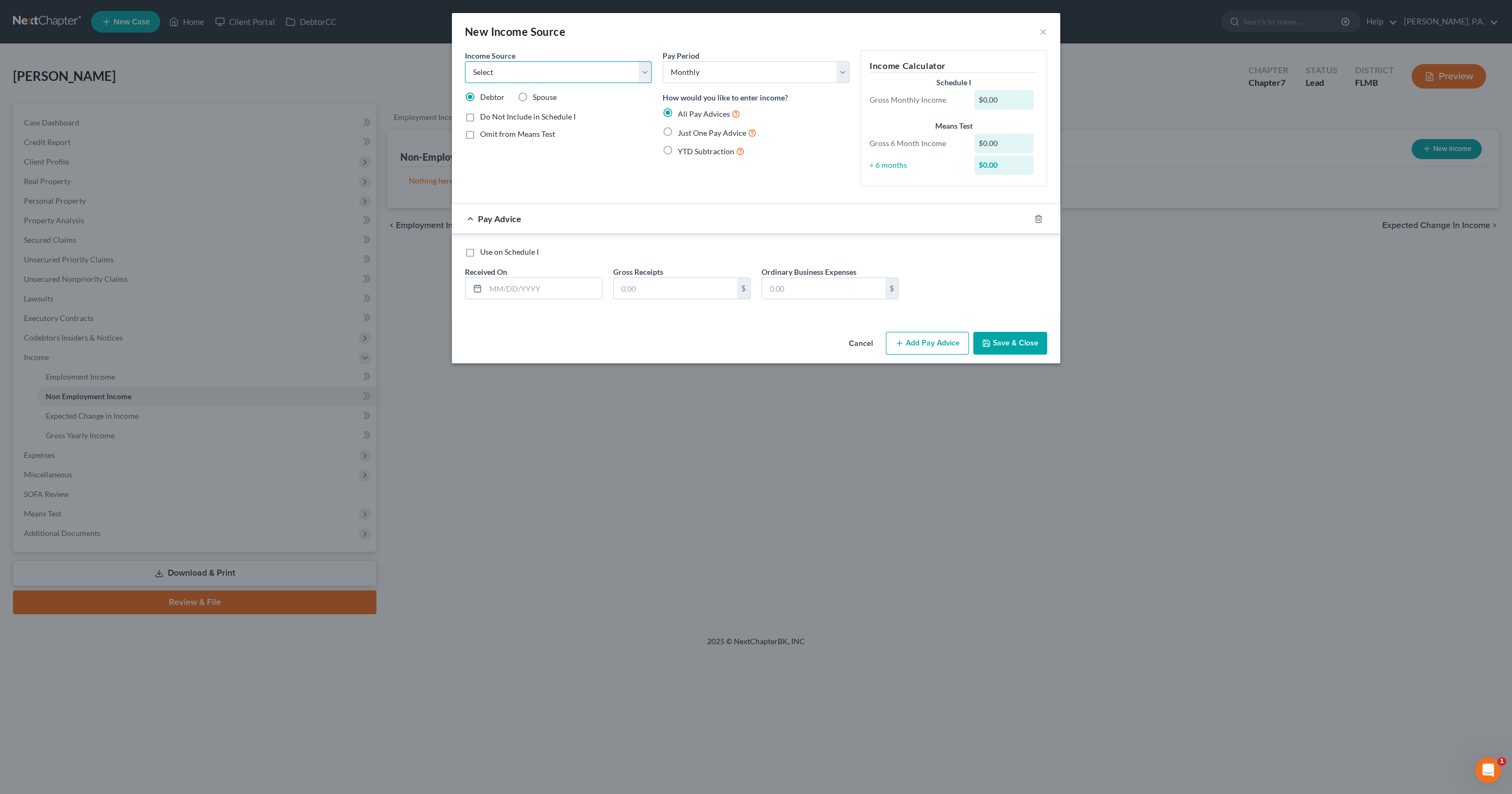
select select "13"
click at [465, 62] on select "Select Unemployment Disability (from employer) Pension Retirement Social Securi…" at bounding box center [558, 72] width 187 height 22
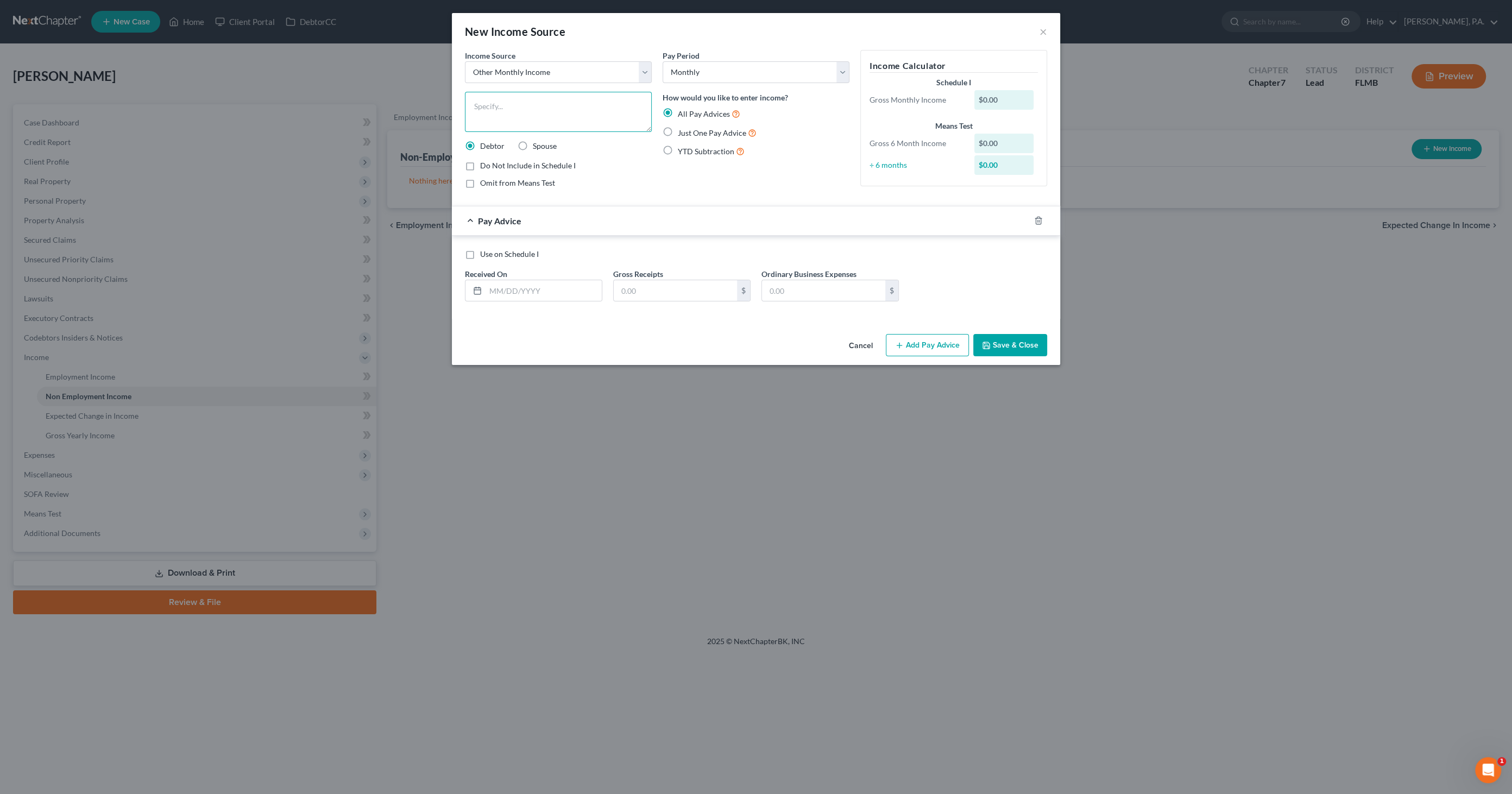
click at [495, 107] on textarea at bounding box center [558, 111] width 187 height 40
type textarea "Step Up for Students Scholarship"
click at [695, 130] on span "Just One Pay Advice" at bounding box center [712, 133] width 68 height 9
click at [689, 130] on input "Just One Pay Advice" at bounding box center [685, 129] width 7 height 7
radio input "true"
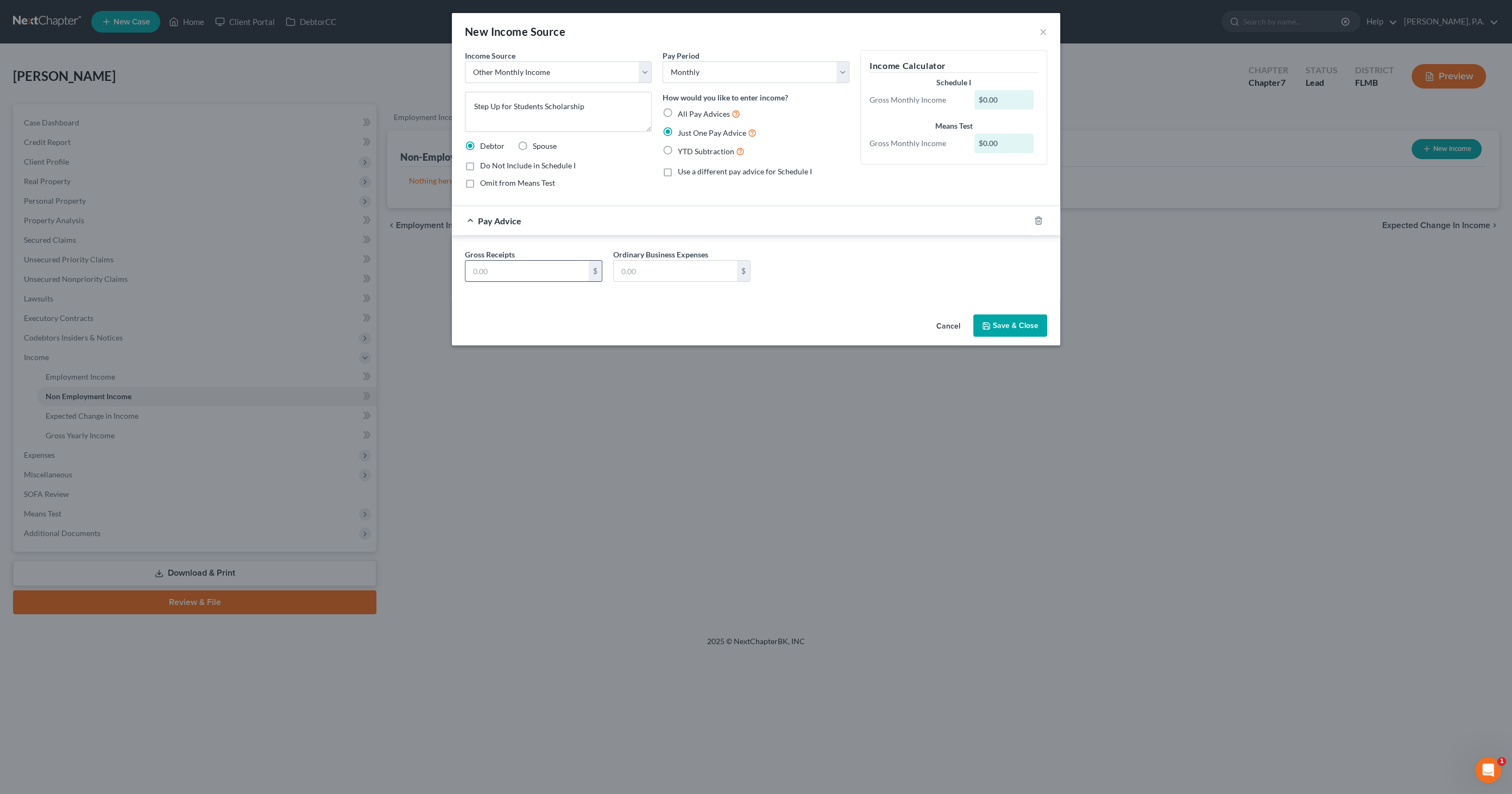
click at [519, 269] on input "text" at bounding box center [527, 271] width 123 height 21
type input "106.29"
click at [990, 322] on icon "button" at bounding box center [986, 325] width 6 height 6
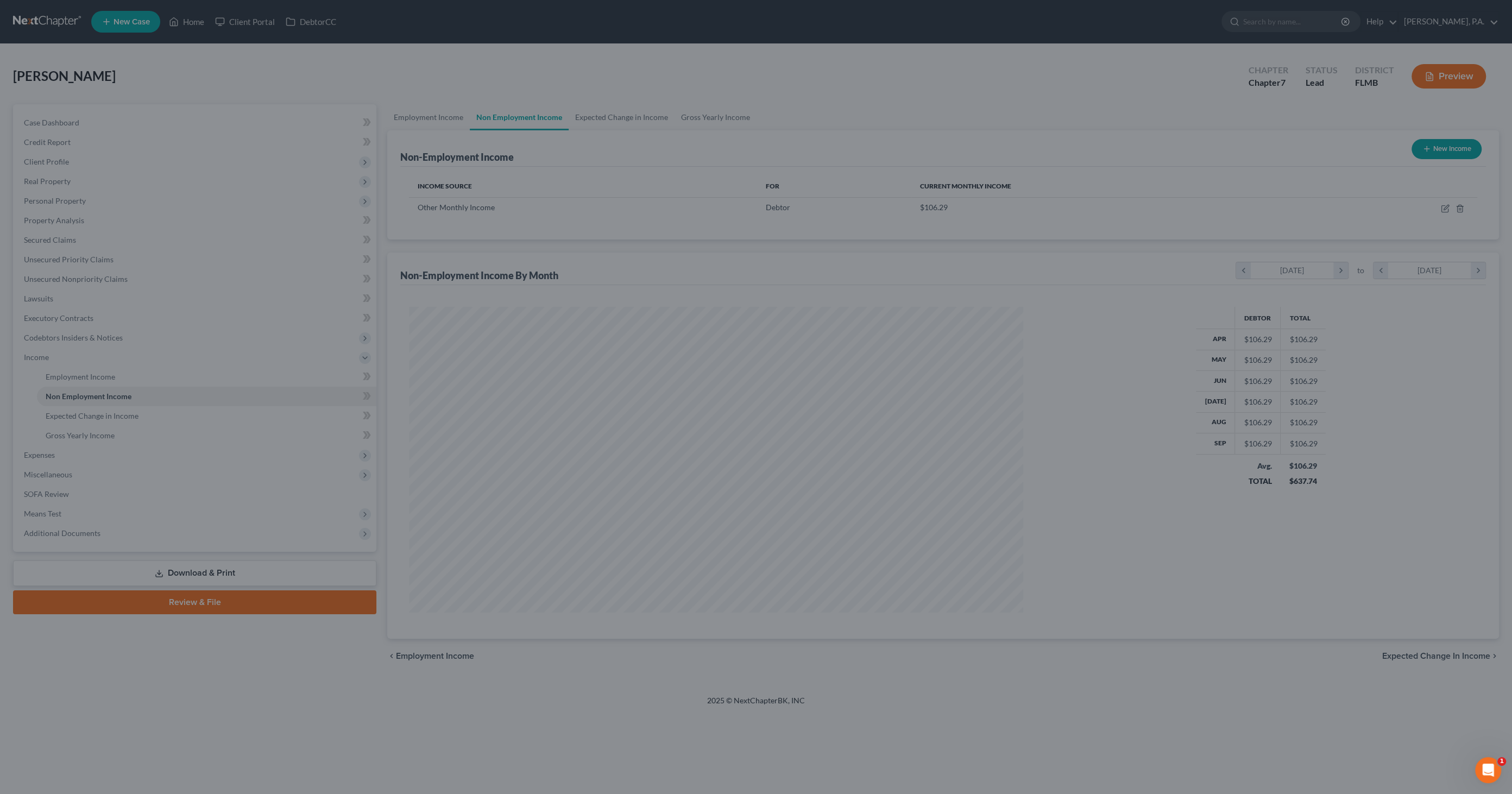
scroll to position [305, 636]
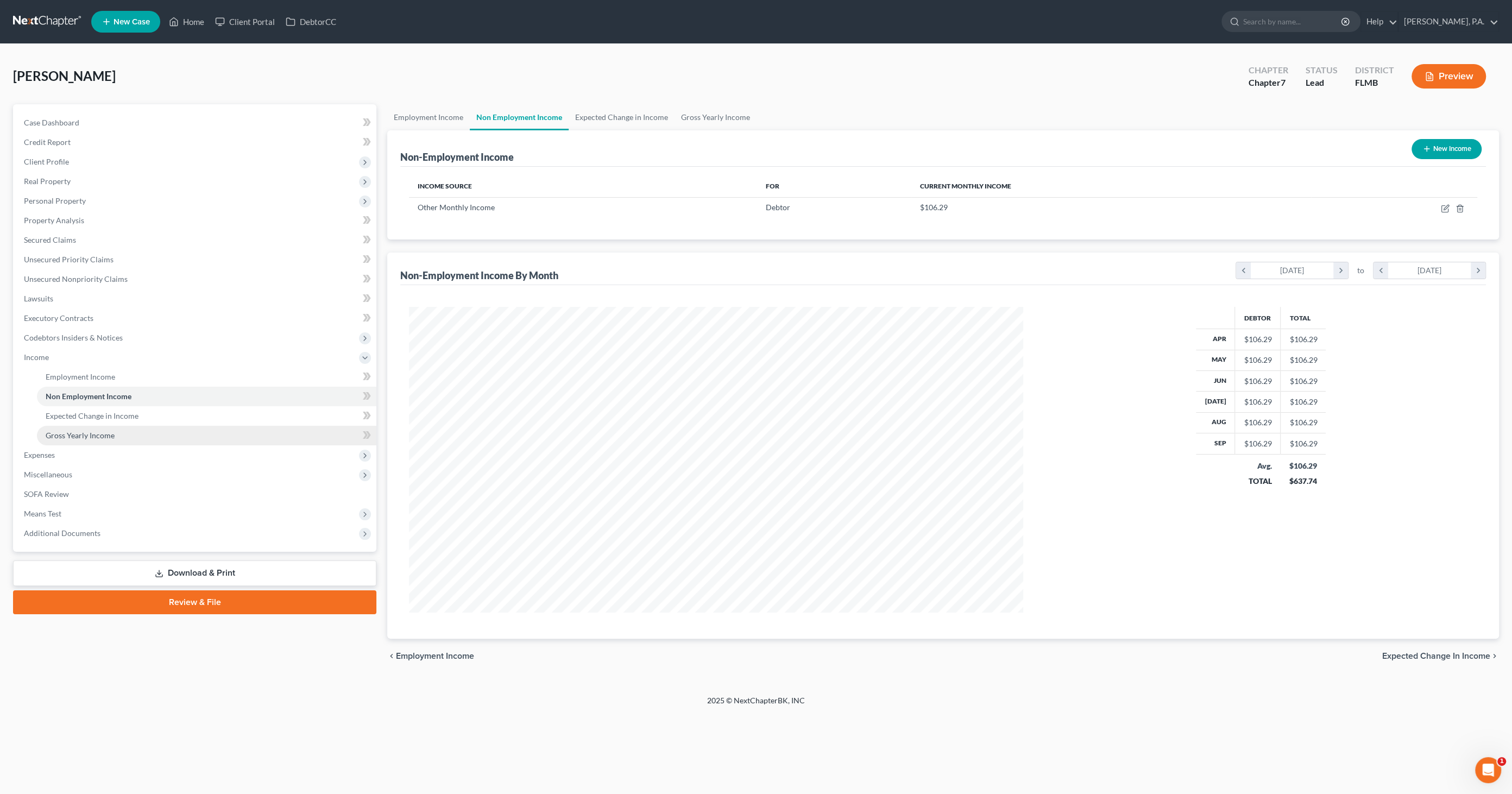
click at [89, 435] on span "Gross Yearly Income" at bounding box center [80, 435] width 69 height 9
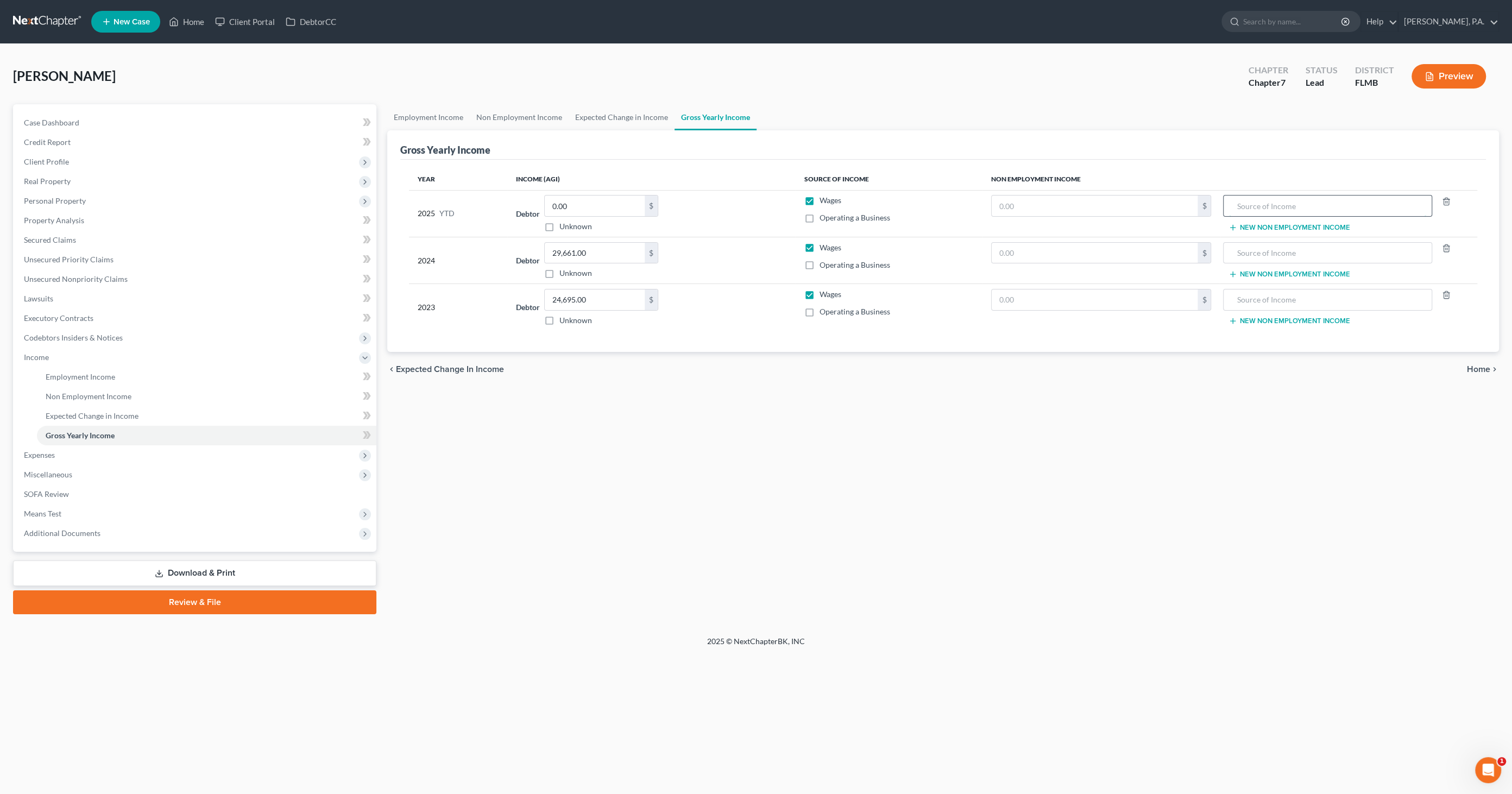
click at [1247, 201] on input "text" at bounding box center [1328, 205] width 197 height 21
type input "Step Up For Students Scholarship Funds"
click at [1096, 207] on input "text" at bounding box center [1095, 205] width 207 height 21
type input "942.06"
click at [595, 202] on input "0.00" at bounding box center [594, 205] width 100 height 21
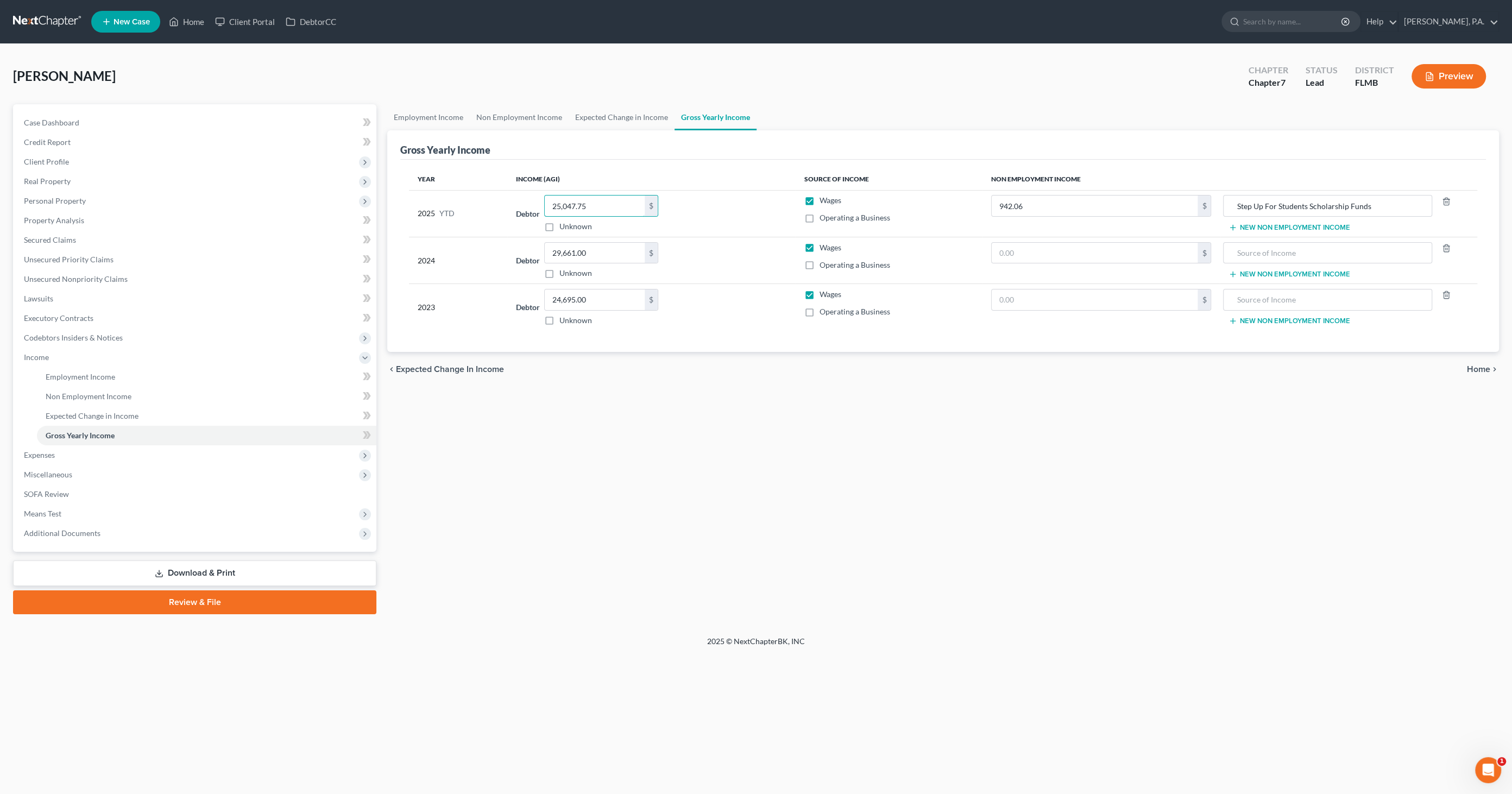
type input "25,047.75"
click at [65, 278] on span "Unsecured Nonpriority Claims" at bounding box center [75, 279] width 104 height 9
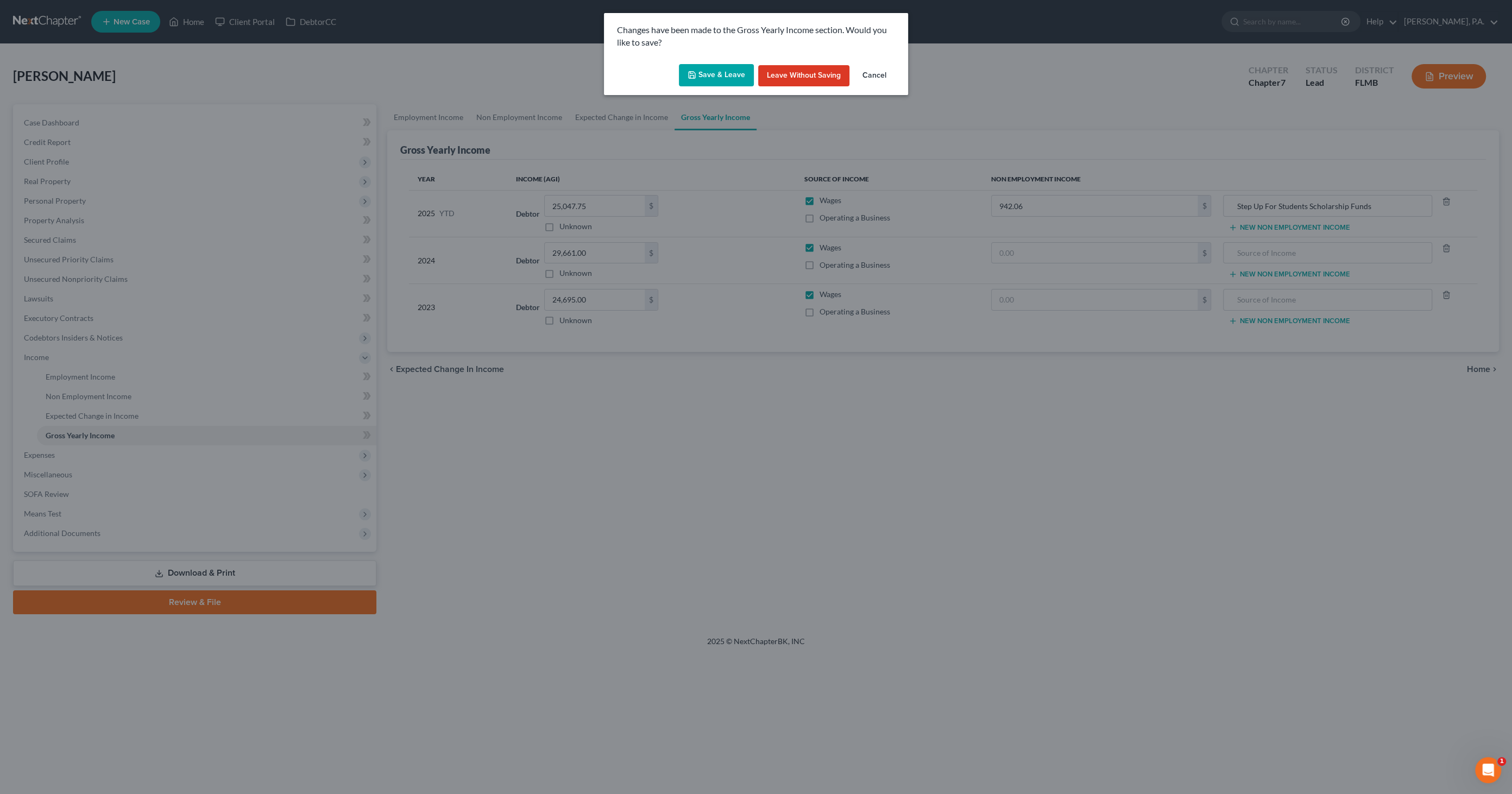
click at [717, 75] on button "Save & Leave" at bounding box center [716, 75] width 75 height 23
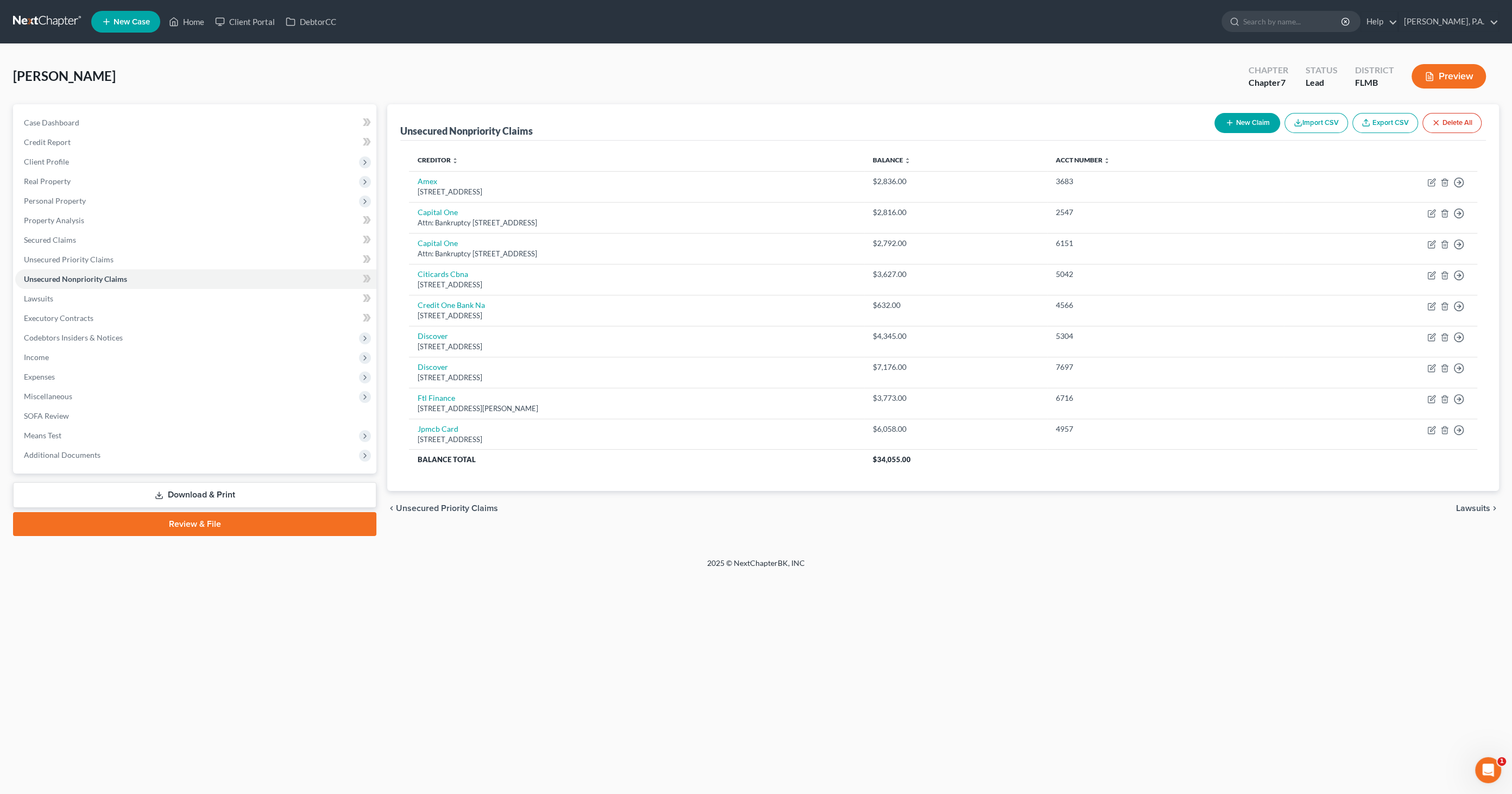
click at [1231, 117] on button "New Claim" at bounding box center [1247, 123] width 66 height 20
select select "0"
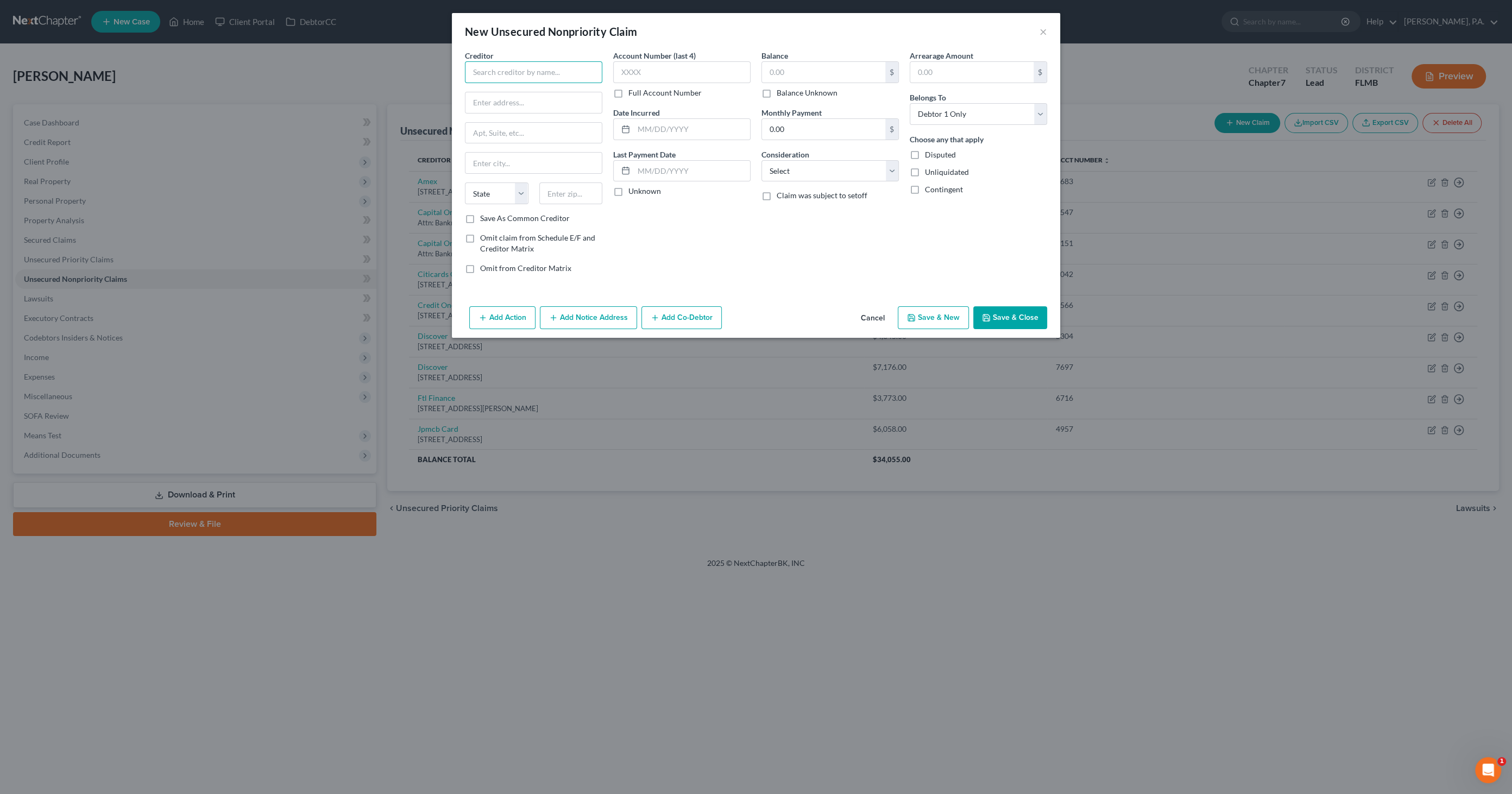
click at [507, 73] on input "text" at bounding box center [533, 72] width 138 height 22
type input "Target National Bank"
type input "[STREET_ADDRESS]"
type input "[GEOGRAPHIC_DATA]"
select select "24"
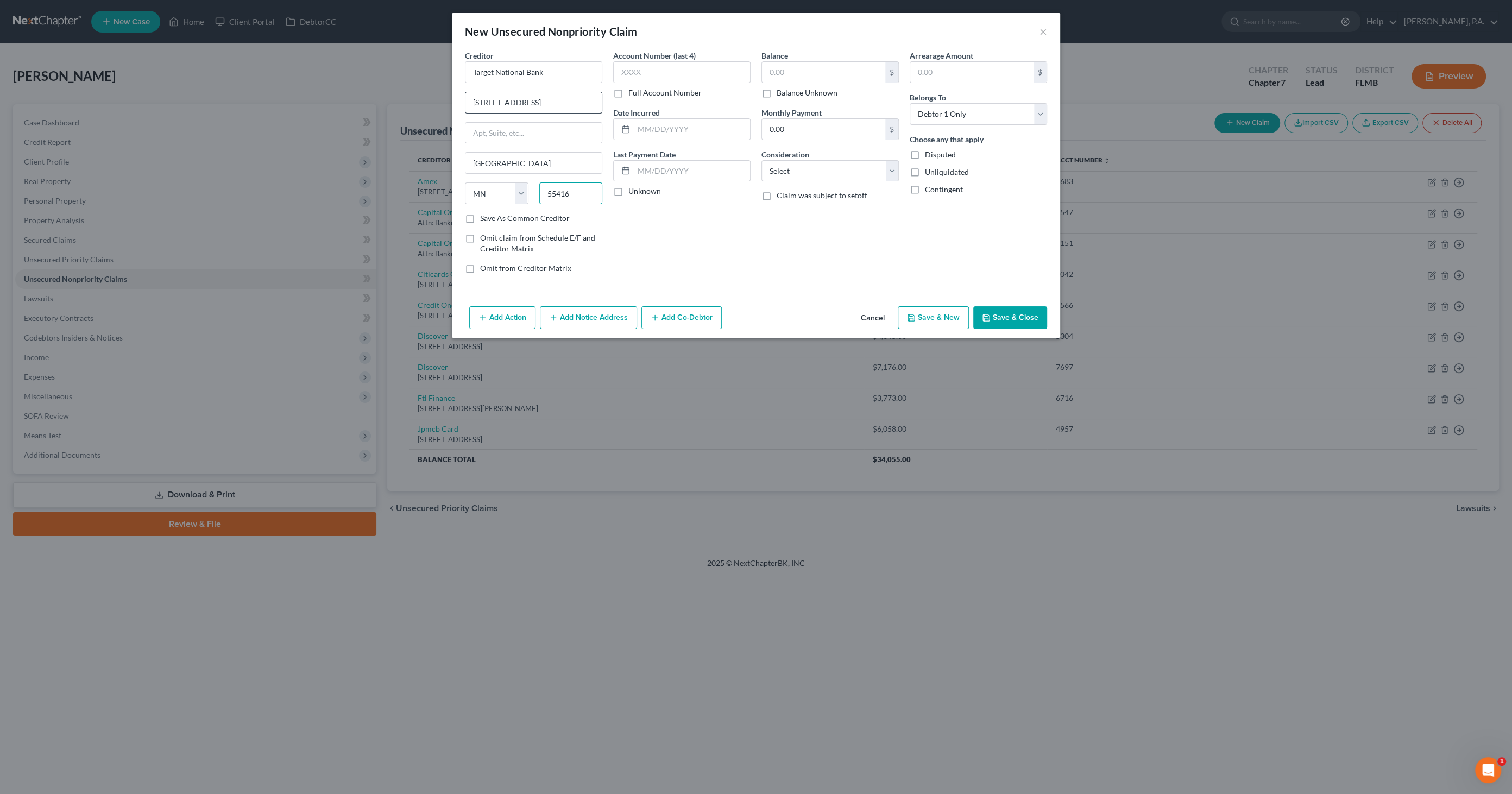
type input "55416"
click at [654, 126] on input "text" at bounding box center [692, 129] width 116 height 21
type input "[DATE]"
click at [796, 172] on select "Select Cable / Satellite Services Collection Agency Credit Card Debt Debt Couns…" at bounding box center [830, 170] width 138 height 22
select select "8"
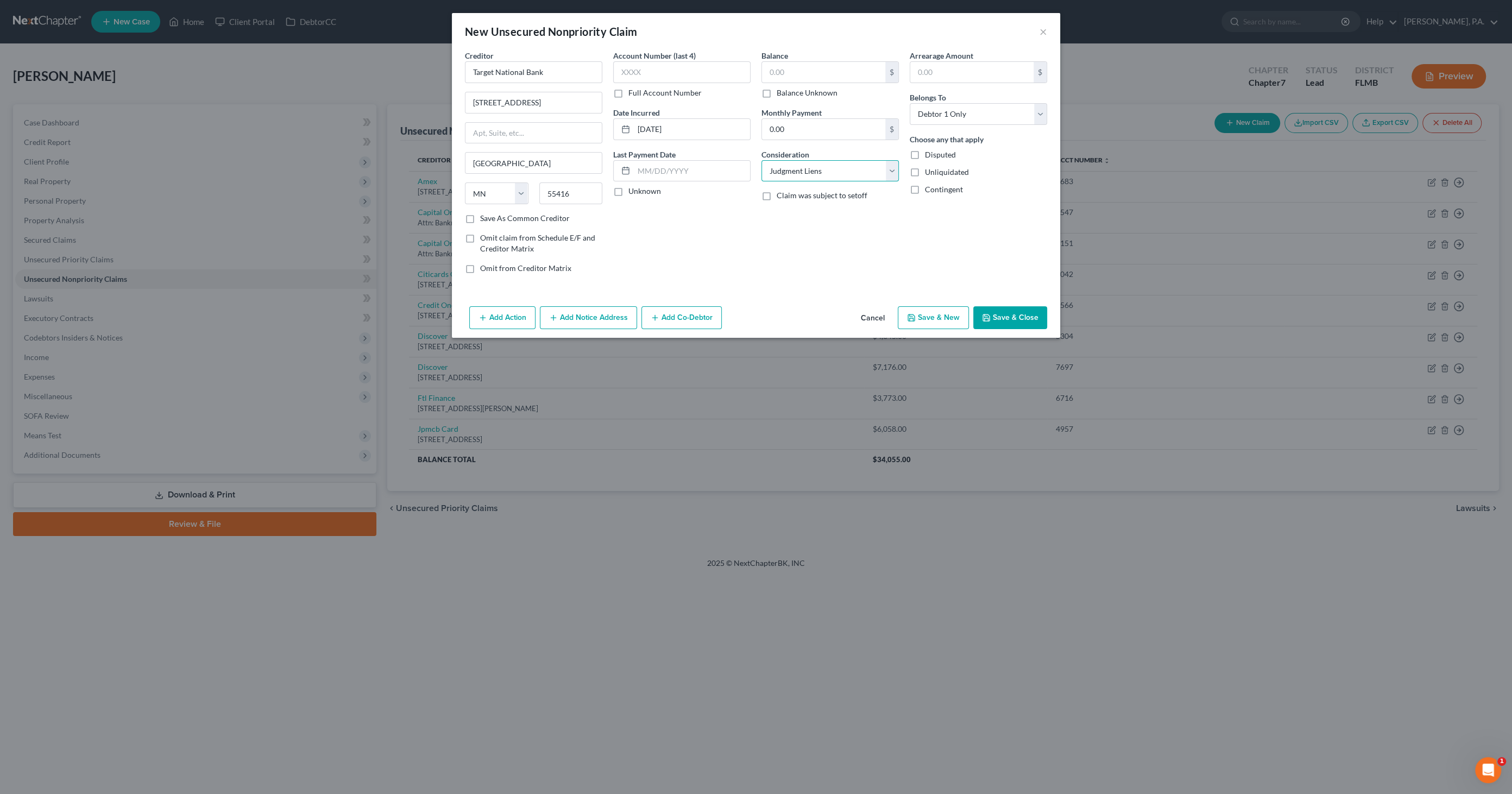
click at [761, 160] on select "Select Cable / Satellite Services Collection Agency Credit Card Debt Debt Couns…" at bounding box center [830, 170] width 138 height 22
click at [799, 70] on input "text" at bounding box center [824, 72] width 123 height 21
drag, startPoint x: 811, startPoint y: 70, endPoint x: 709, endPoint y: 70, distance: 102.0
click at [708, 70] on div "Creditor * Target National Bank [STREET_ADDRESS][GEOGRAPHIC_DATA][US_STATE] AZ …" at bounding box center [756, 166] width 593 height 232
type input "8,205.90"
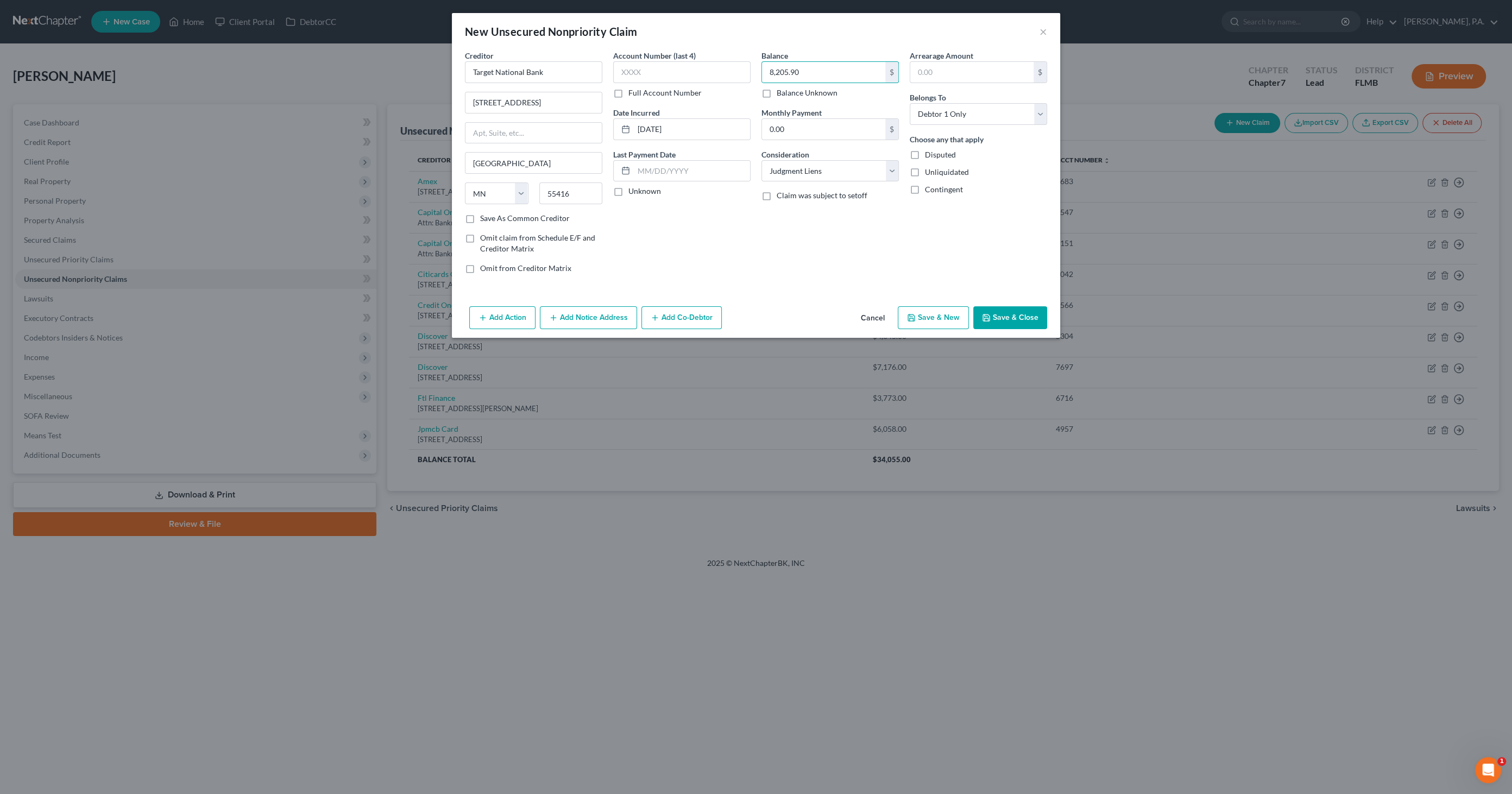
click at [1000, 310] on button "Save & Close" at bounding box center [1010, 317] width 74 height 23
